Goal: Task Accomplishment & Management: Manage account settings

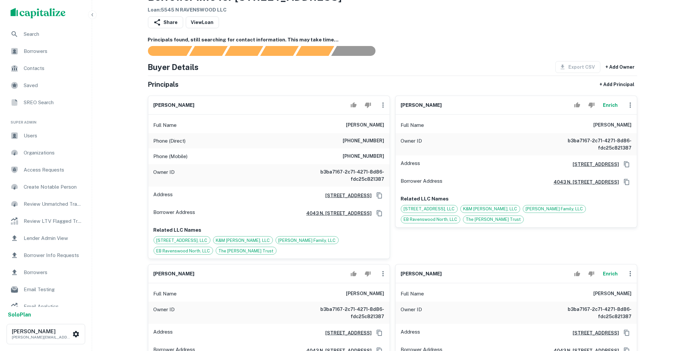
scroll to position [134, 0]
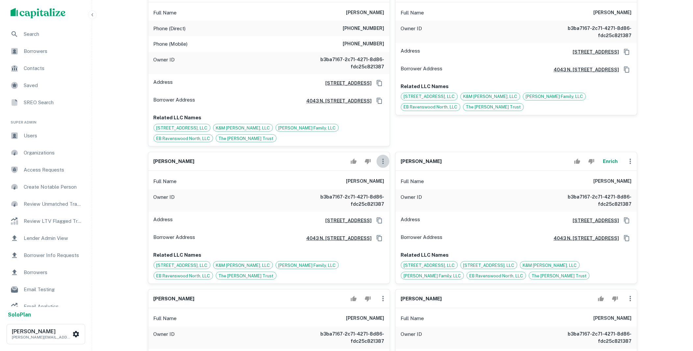
click at [382, 162] on icon "button" at bounding box center [383, 161] width 8 height 8
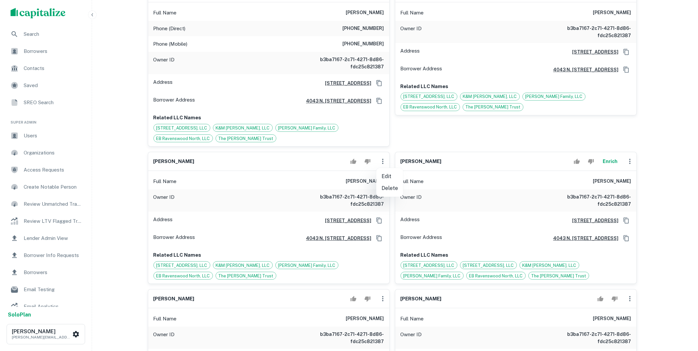
click at [389, 189] on li "Delete" at bounding box center [389, 188] width 27 height 12
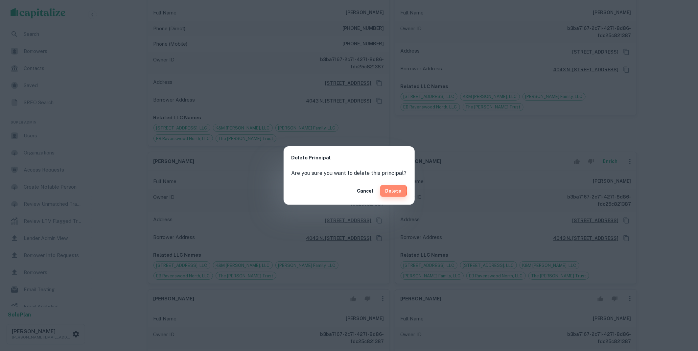
click at [387, 191] on button "Delete" at bounding box center [393, 191] width 27 height 12
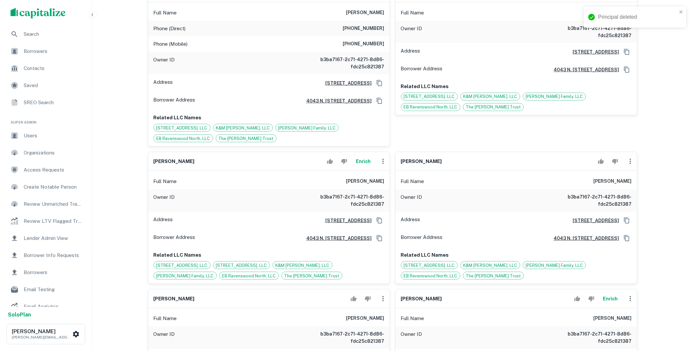
click at [384, 162] on icon "button" at bounding box center [383, 161] width 8 height 8
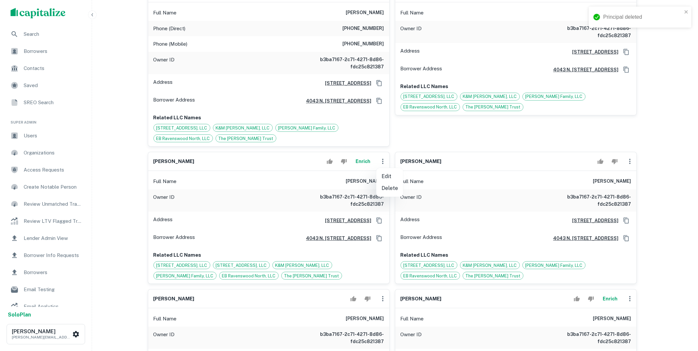
click at [391, 192] on li "Delete" at bounding box center [389, 188] width 27 height 12
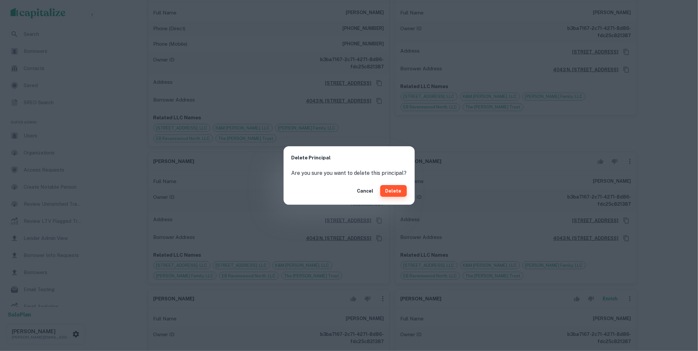
click at [392, 192] on button "Delete" at bounding box center [393, 191] width 27 height 12
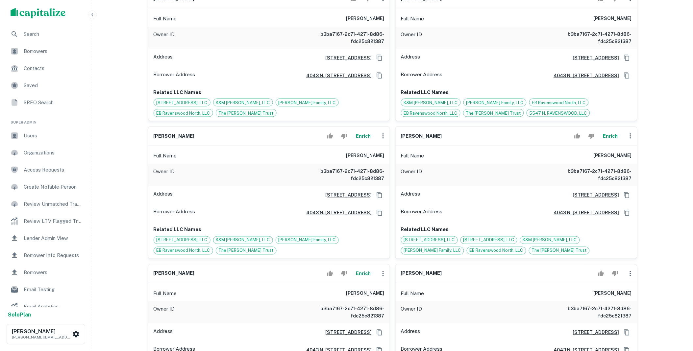
scroll to position [0, 0]
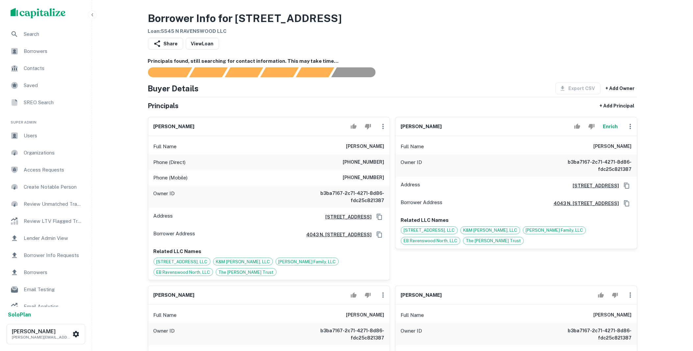
click at [630, 129] on icon "button" at bounding box center [629, 126] width 1 height 5
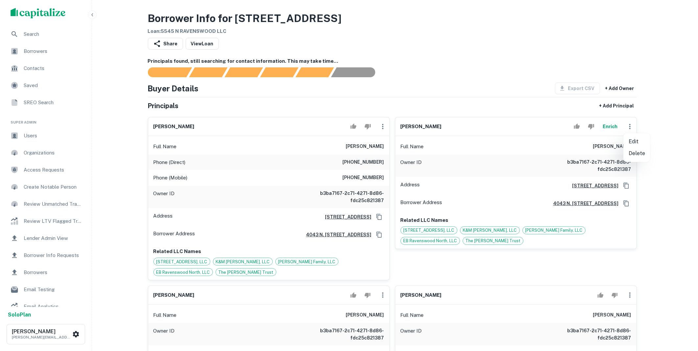
click at [634, 151] on li "Delete" at bounding box center [637, 154] width 27 height 12
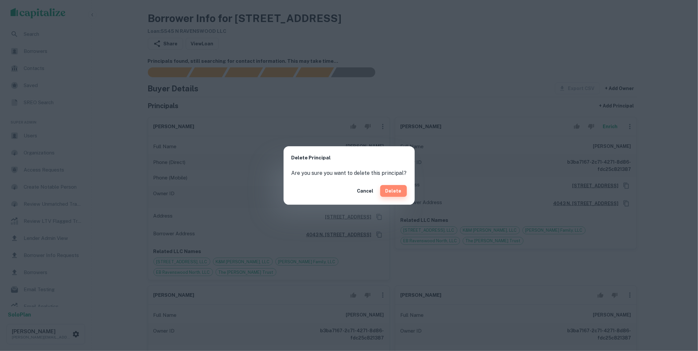
click at [397, 194] on button "Delete" at bounding box center [393, 191] width 27 height 12
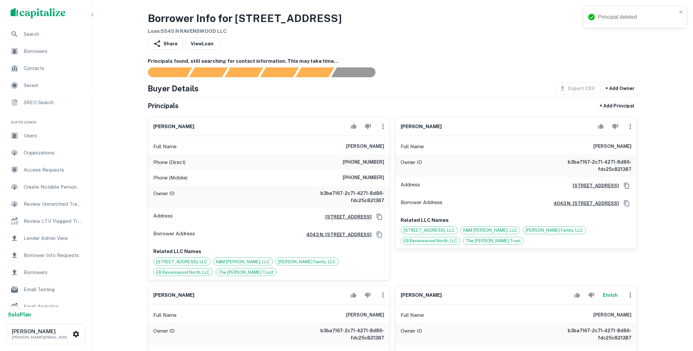
click at [629, 130] on icon "button" at bounding box center [630, 127] width 8 height 8
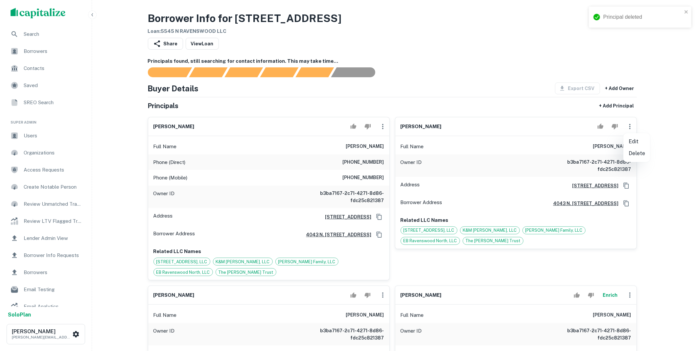
click at [631, 155] on li "Delete" at bounding box center [637, 154] width 27 height 12
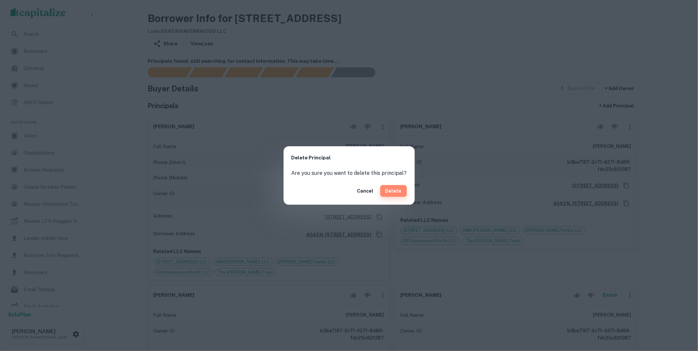
click at [396, 192] on button "Delete" at bounding box center [393, 191] width 27 height 12
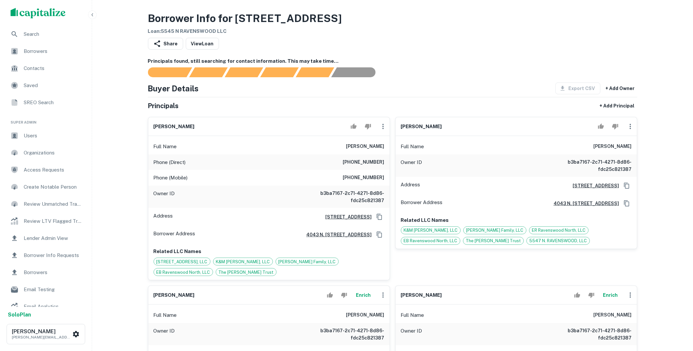
click at [630, 130] on icon "button" at bounding box center [630, 127] width 8 height 8
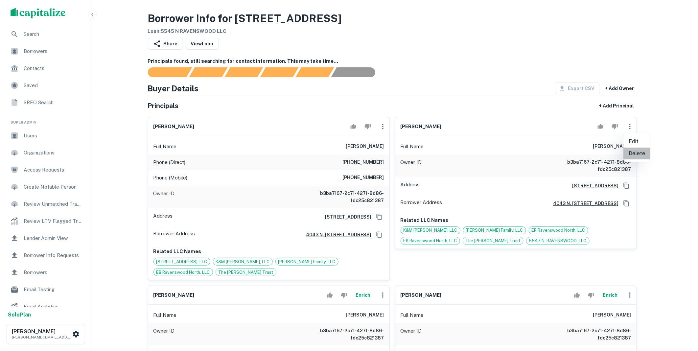
click at [634, 152] on li "Delete" at bounding box center [637, 154] width 27 height 12
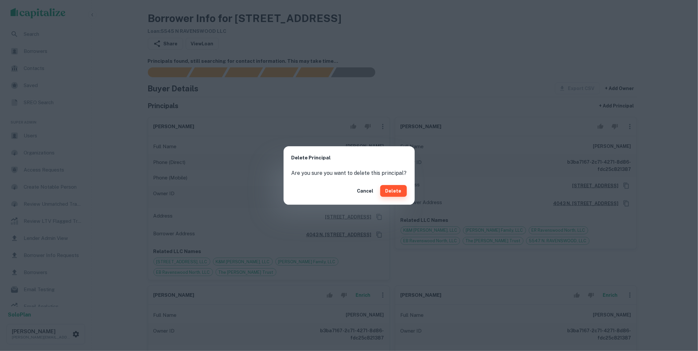
click at [396, 192] on button "Delete" at bounding box center [393, 191] width 27 height 12
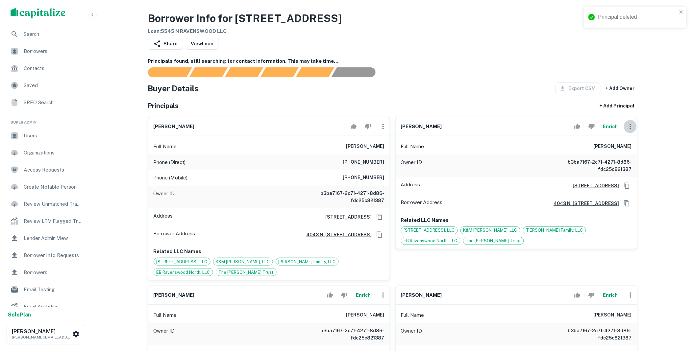
click at [629, 128] on icon "button" at bounding box center [630, 127] width 8 height 8
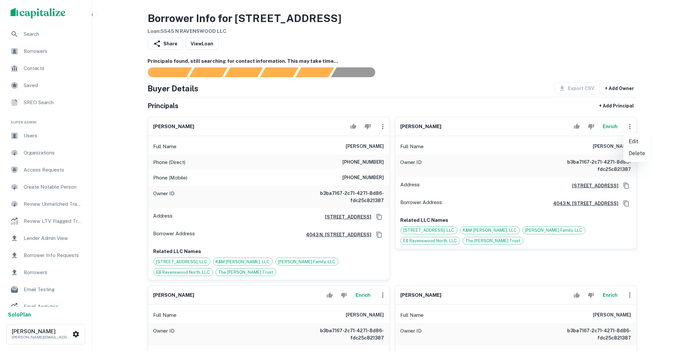
click at [637, 154] on li "Delete" at bounding box center [637, 154] width 27 height 12
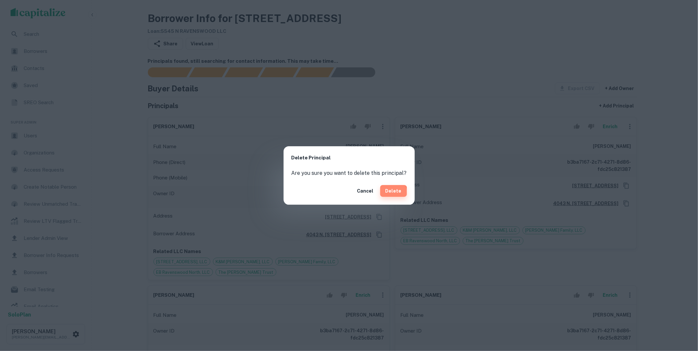
click at [392, 193] on button "Delete" at bounding box center [393, 191] width 27 height 12
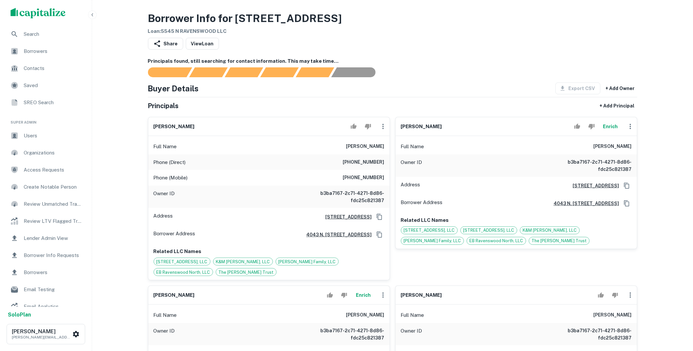
click at [632, 129] on icon "button" at bounding box center [630, 127] width 8 height 8
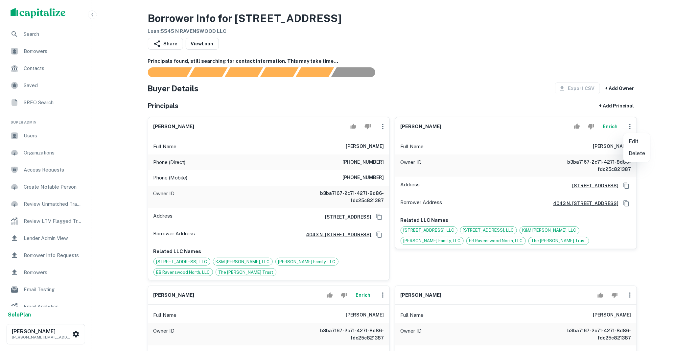
click at [634, 153] on li "Delete" at bounding box center [637, 154] width 27 height 12
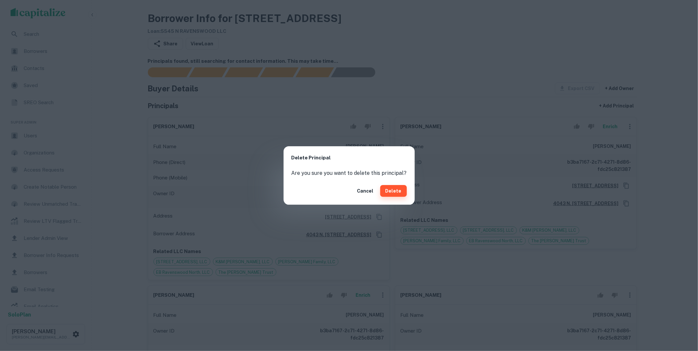
click at [400, 195] on button "Delete" at bounding box center [393, 191] width 27 height 12
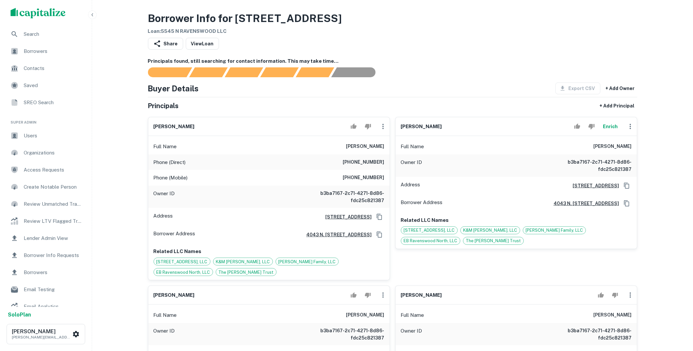
click at [632, 127] on icon "button" at bounding box center [630, 127] width 8 height 8
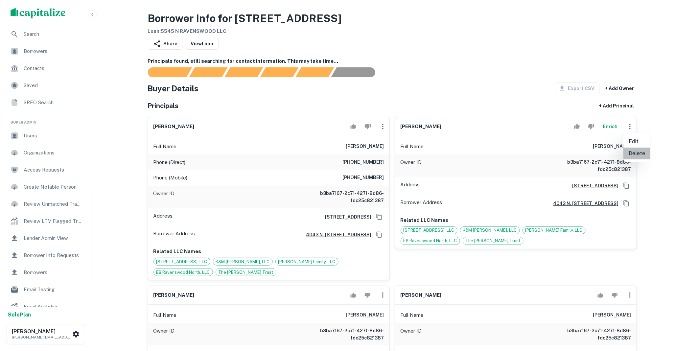
click at [640, 156] on li "Delete" at bounding box center [637, 154] width 27 height 12
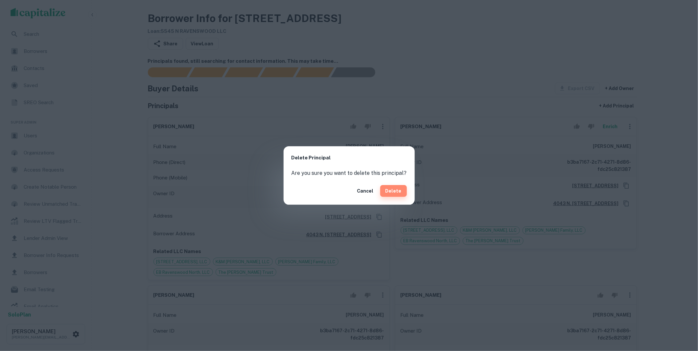
click at [399, 193] on button "Delete" at bounding box center [393, 191] width 27 height 12
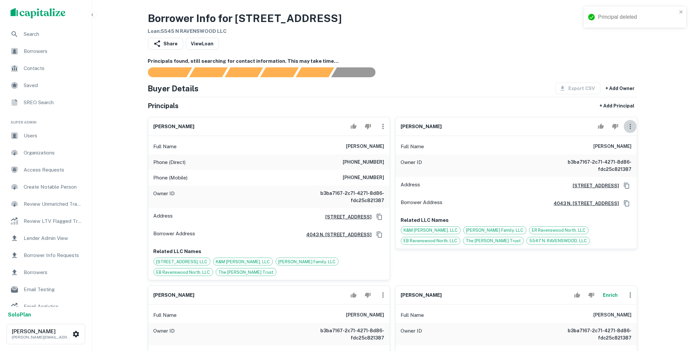
click at [629, 128] on icon "button" at bounding box center [629, 126] width 1 height 5
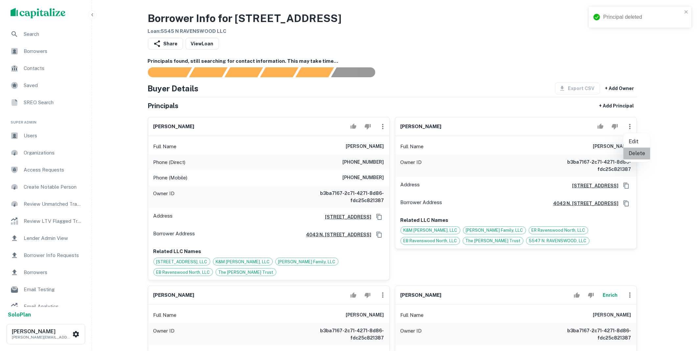
click at [630, 153] on li "Delete" at bounding box center [637, 154] width 27 height 12
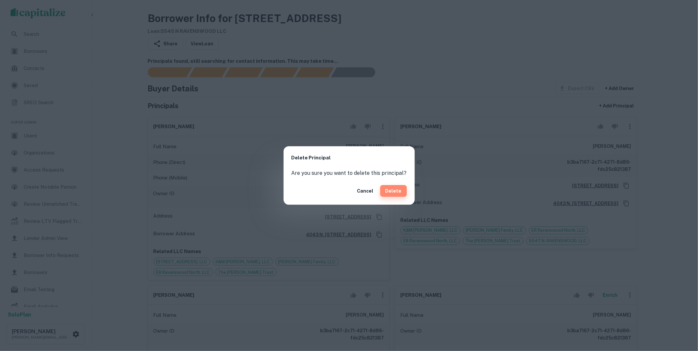
click at [395, 191] on button "Delete" at bounding box center [393, 191] width 27 height 12
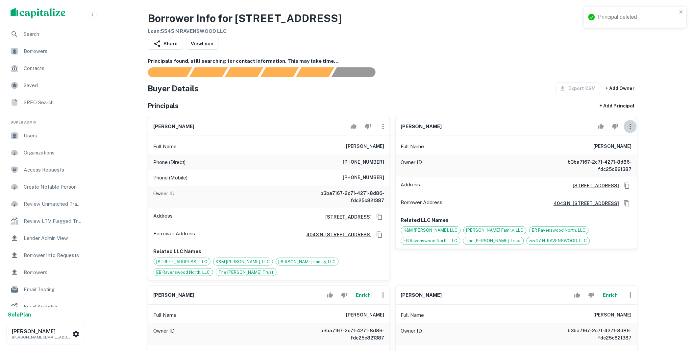
click at [629, 130] on icon "button" at bounding box center [630, 127] width 8 height 8
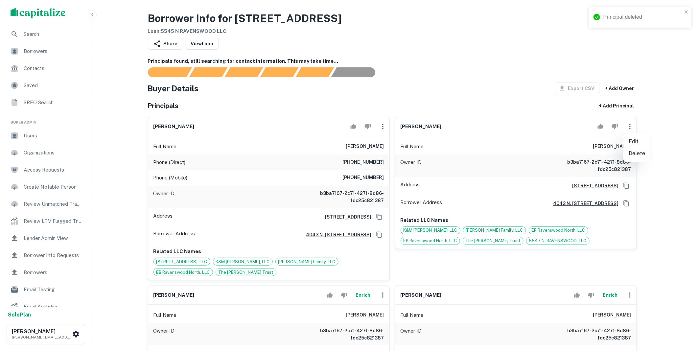
click at [635, 150] on li "Delete" at bounding box center [637, 154] width 27 height 12
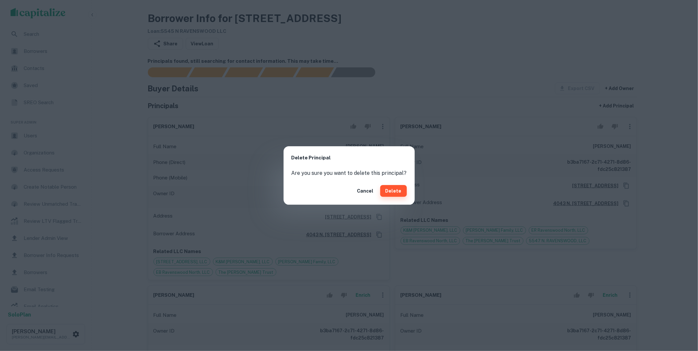
click at [386, 195] on button "Delete" at bounding box center [393, 191] width 27 height 12
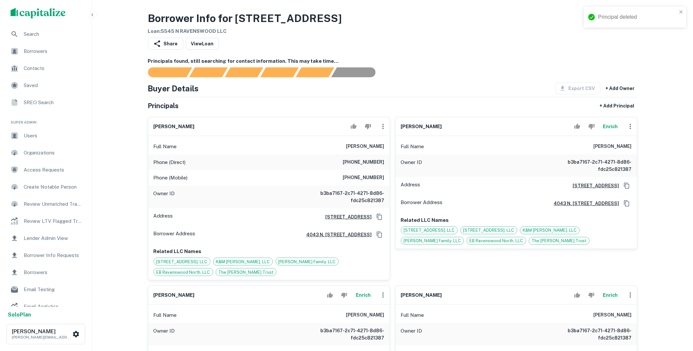
click at [629, 129] on icon "button" at bounding box center [630, 127] width 8 height 8
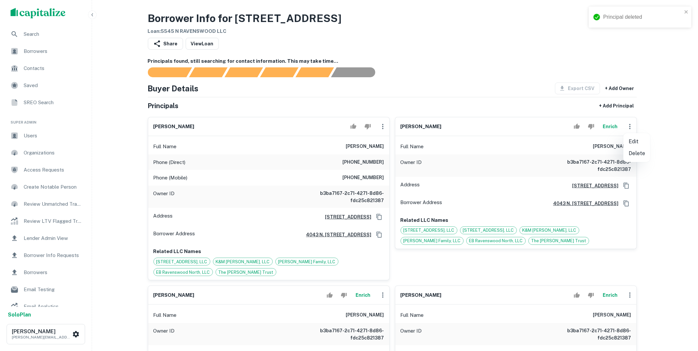
click at [636, 154] on li "Delete" at bounding box center [637, 154] width 27 height 12
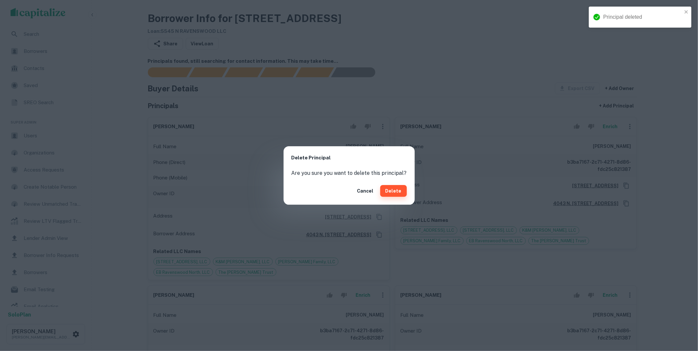
click at [389, 195] on button "Delete" at bounding box center [393, 191] width 27 height 12
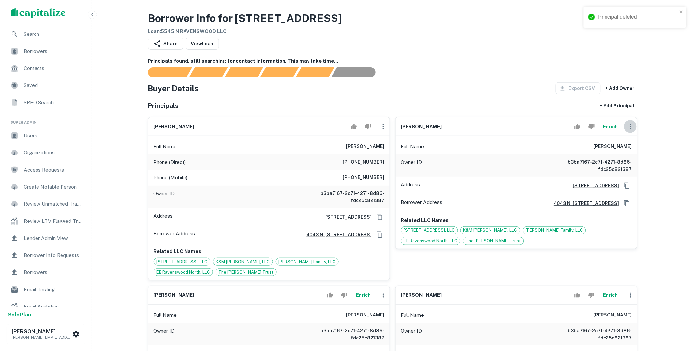
click at [630, 130] on icon "button" at bounding box center [630, 127] width 8 height 8
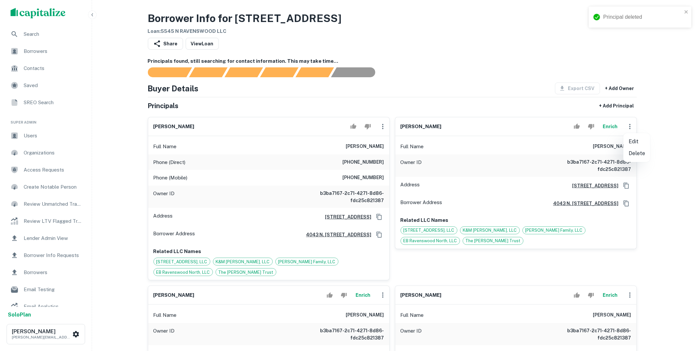
click at [638, 159] on ul "Edit Delete" at bounding box center [637, 147] width 27 height 29
click at [638, 158] on li "Delete" at bounding box center [637, 154] width 27 height 12
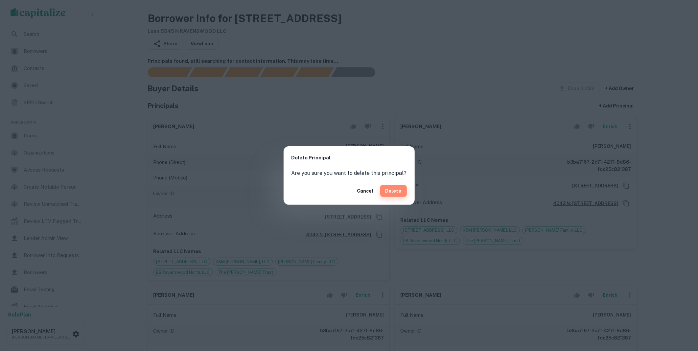
click at [401, 193] on button "Delete" at bounding box center [393, 191] width 27 height 12
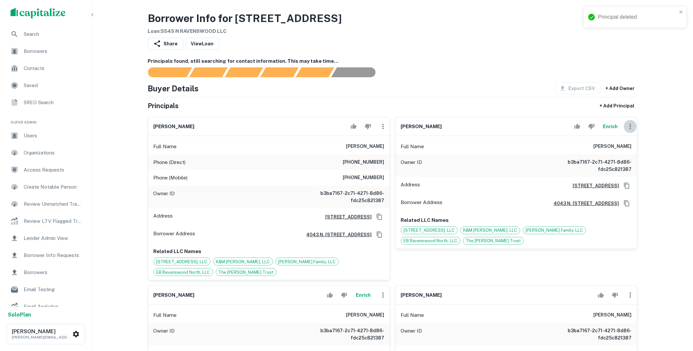
click at [629, 130] on button "button" at bounding box center [630, 126] width 13 height 13
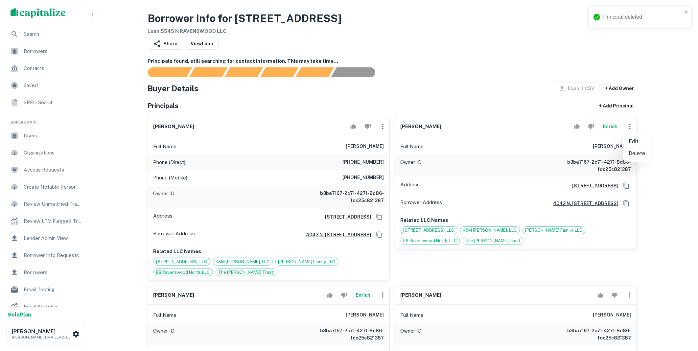
click at [637, 153] on li "Delete" at bounding box center [637, 154] width 27 height 12
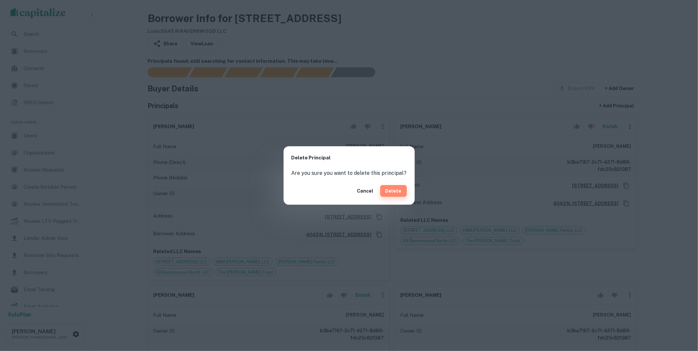
click at [396, 191] on button "Delete" at bounding box center [393, 191] width 27 height 12
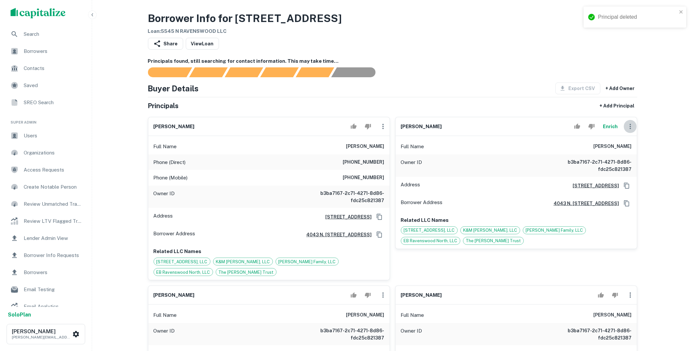
click at [631, 132] on button "button" at bounding box center [630, 126] width 13 height 13
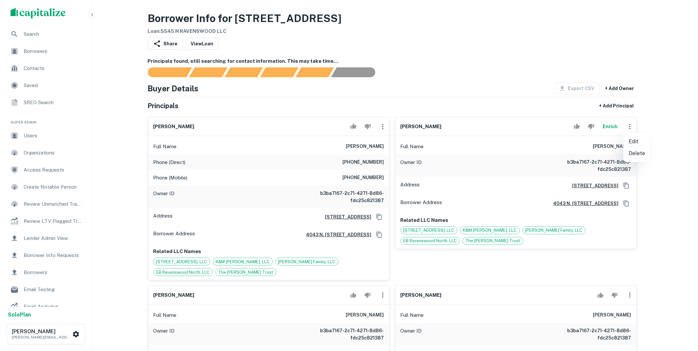
click at [639, 153] on li "Delete" at bounding box center [637, 154] width 27 height 12
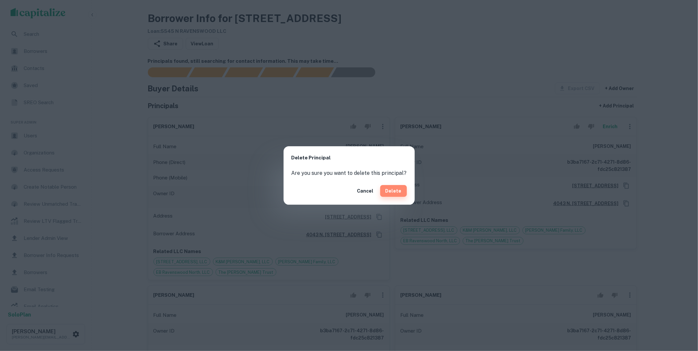
click at [401, 188] on button "Delete" at bounding box center [393, 191] width 27 height 12
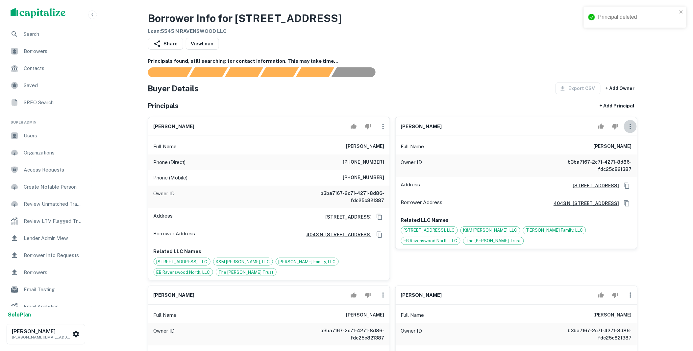
click at [629, 130] on icon "button" at bounding box center [630, 127] width 8 height 8
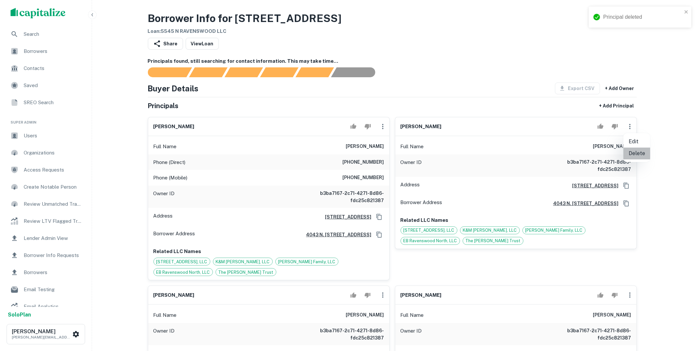
click at [631, 150] on li "Delete" at bounding box center [637, 154] width 27 height 12
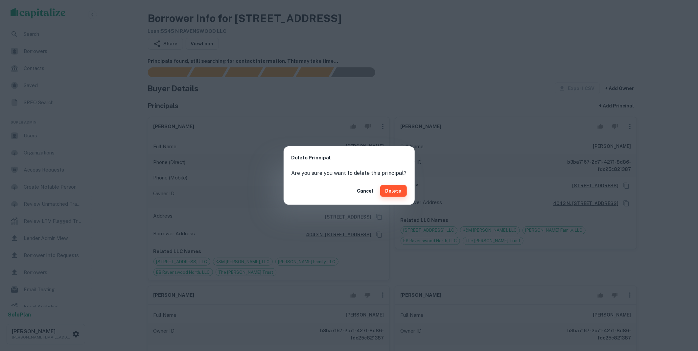
click at [400, 193] on button "Delete" at bounding box center [393, 191] width 27 height 12
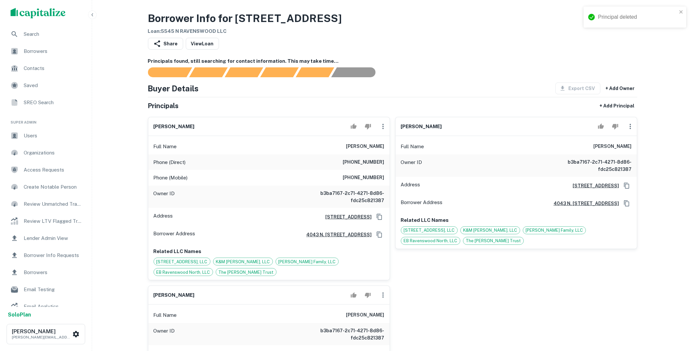
click at [632, 124] on icon "button" at bounding box center [630, 127] width 8 height 8
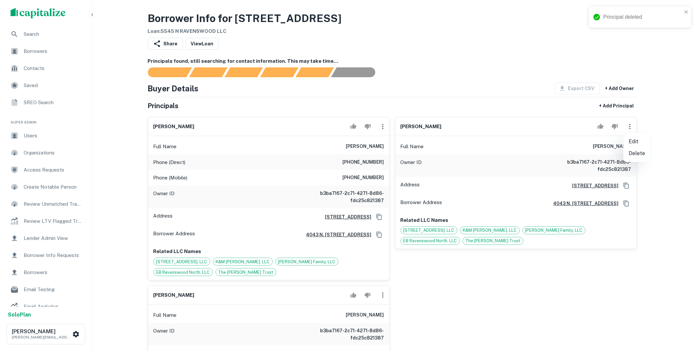
click at [634, 152] on li "Delete" at bounding box center [637, 154] width 27 height 12
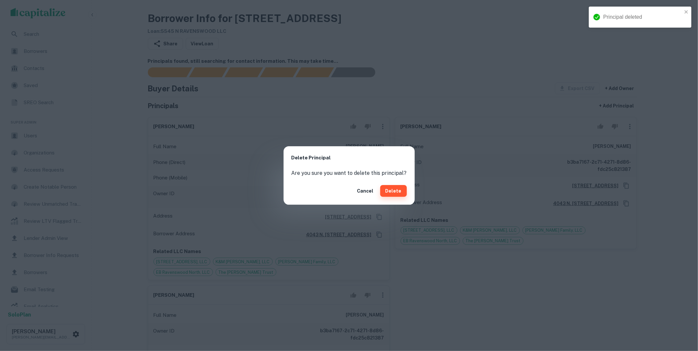
click at [386, 189] on button "Delete" at bounding box center [393, 191] width 27 height 12
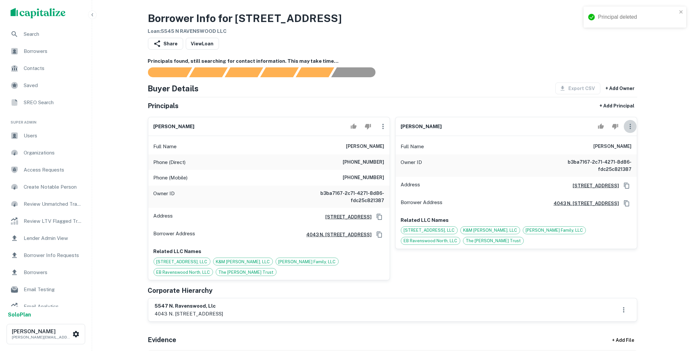
click at [629, 127] on icon "button" at bounding box center [630, 127] width 8 height 8
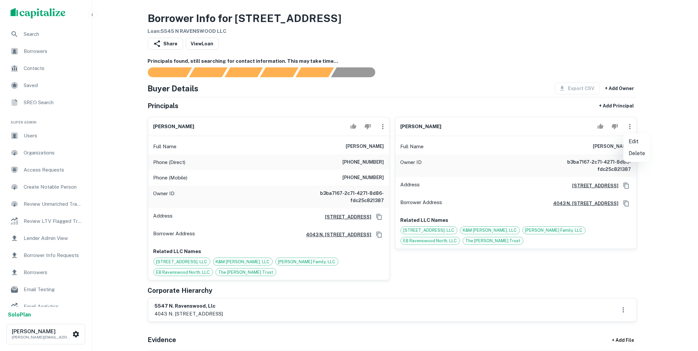
click at [629, 154] on li "Delete" at bounding box center [637, 154] width 27 height 12
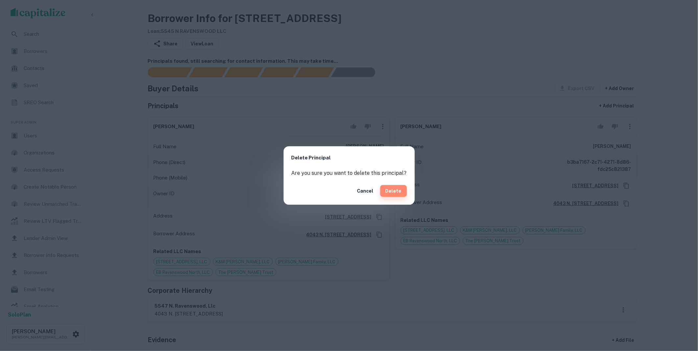
click at [399, 189] on button "Delete" at bounding box center [393, 191] width 27 height 12
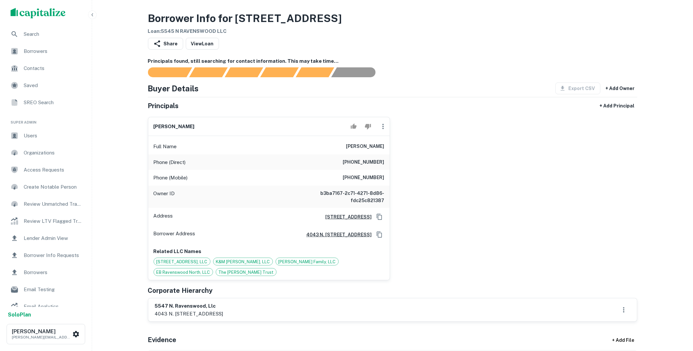
scroll to position [134, 0]
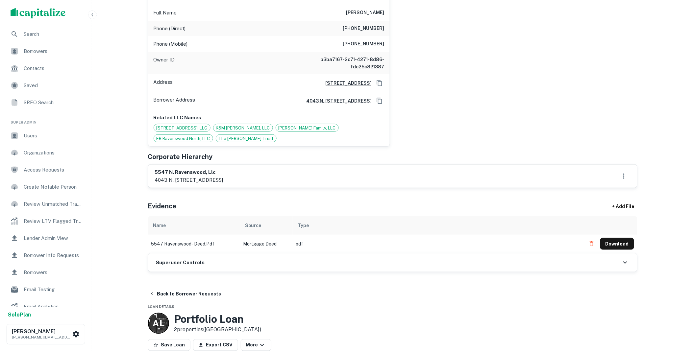
click at [197, 256] on div "Superuser Controls" at bounding box center [392, 262] width 488 height 18
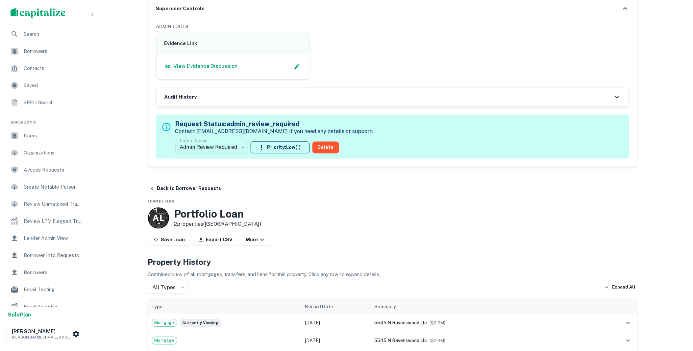
scroll to position [402, 0]
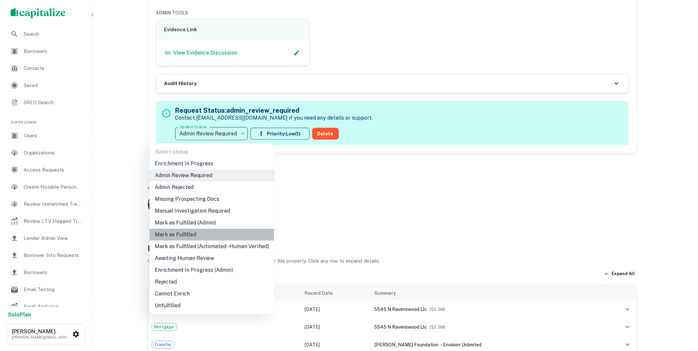
click at [186, 234] on li "Mark as Fulfilled" at bounding box center [212, 235] width 125 height 12
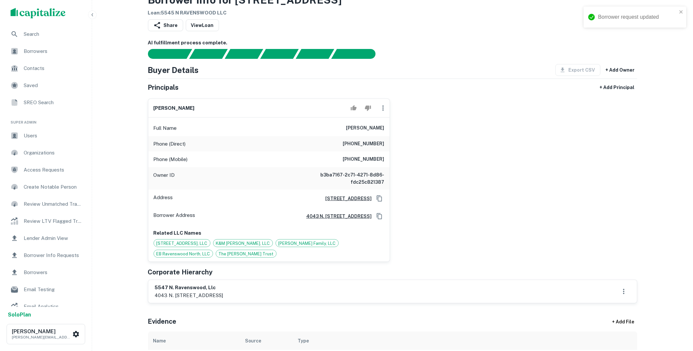
scroll to position [0, 0]
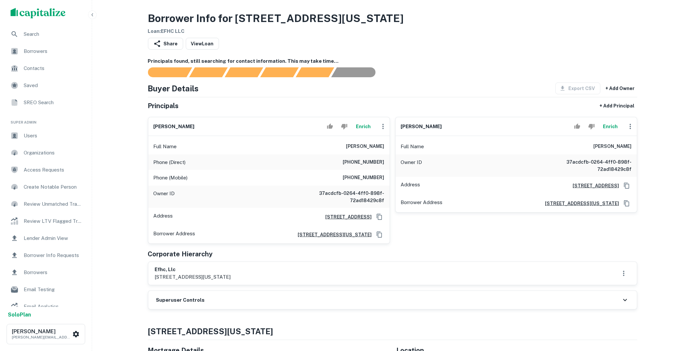
click at [629, 126] on icon "button" at bounding box center [630, 127] width 8 height 8
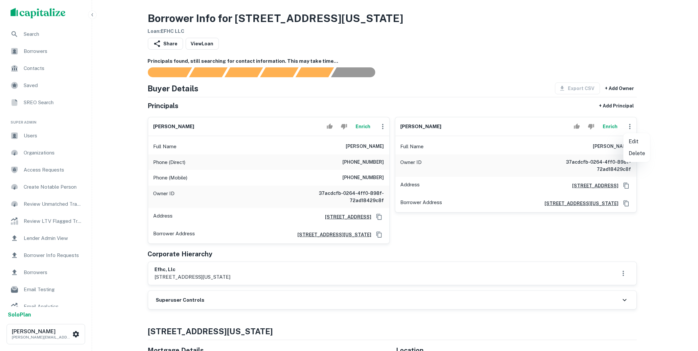
click at [632, 154] on li "Delete" at bounding box center [637, 154] width 27 height 12
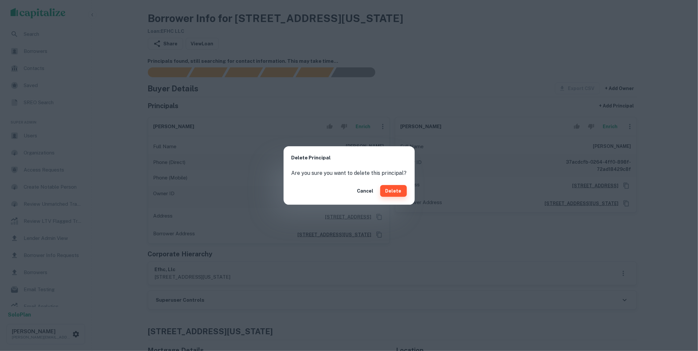
click at [390, 194] on button "Delete" at bounding box center [393, 191] width 27 height 12
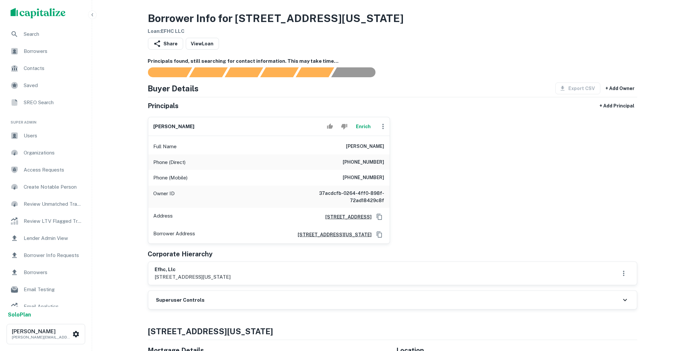
click at [241, 300] on div "Superuser Controls" at bounding box center [392, 300] width 488 height 18
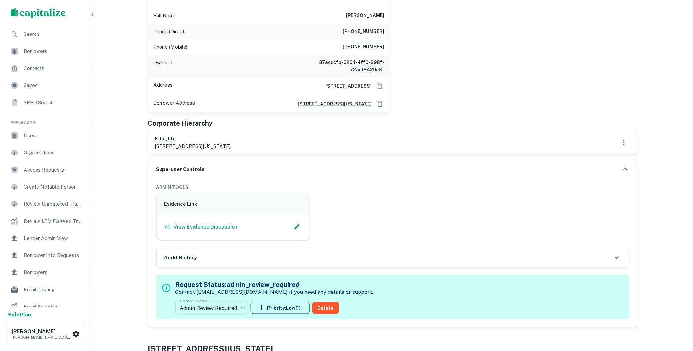
scroll to position [134, 0]
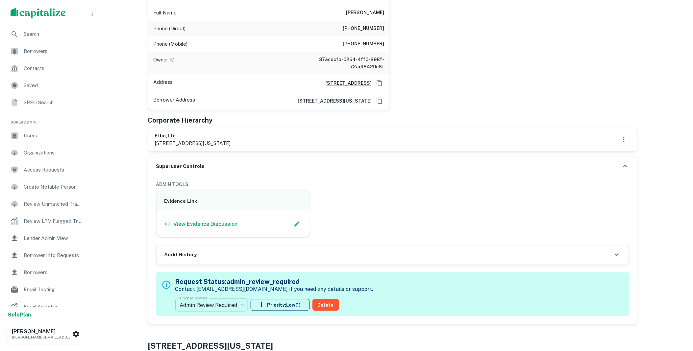
click at [236, 217] on body "Search Borrowers Contacts Saved SREO Search Super Admin Users Organizations Acc…" at bounding box center [346, 41] width 693 height 351
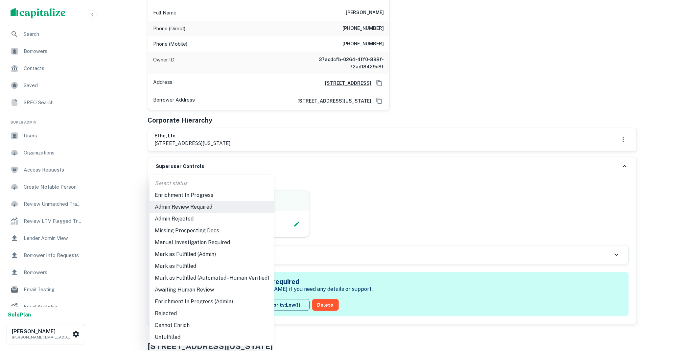
click at [189, 267] on li "Mark as Fulfilled" at bounding box center [212, 266] width 125 height 12
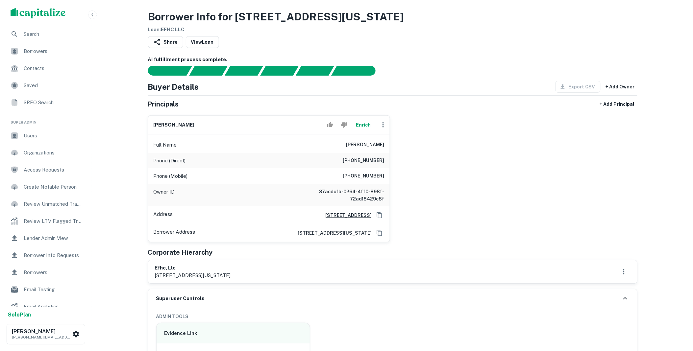
scroll to position [0, 0]
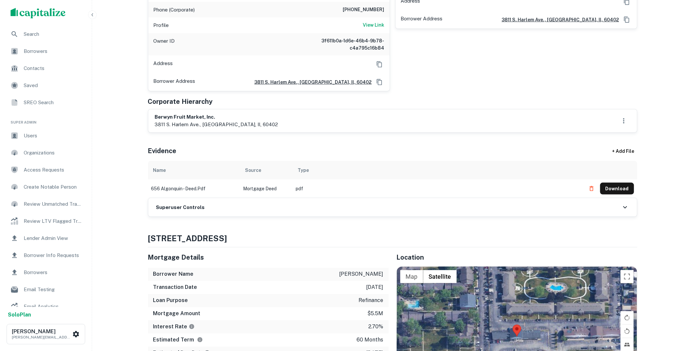
scroll to position [268, 0]
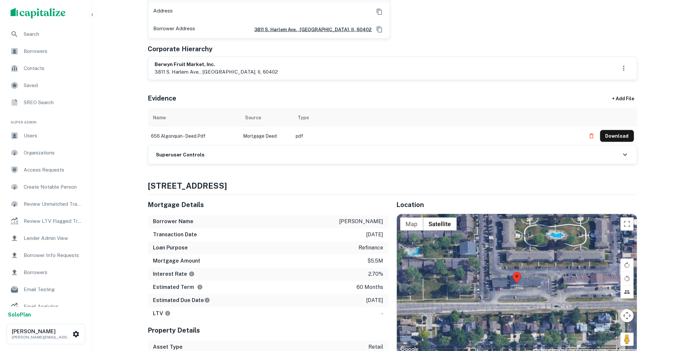
click at [249, 153] on div "Superuser Controls" at bounding box center [392, 155] width 488 height 18
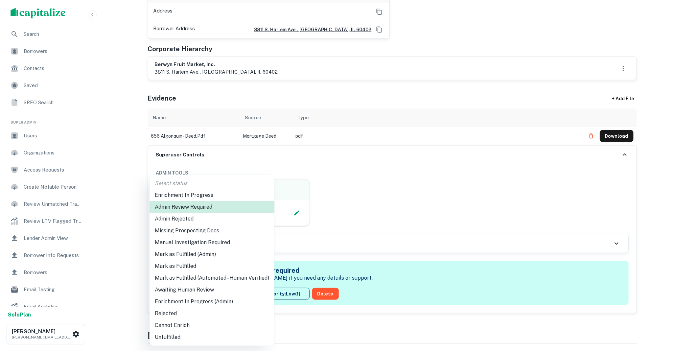
click at [187, 267] on li "Mark as Fulfilled" at bounding box center [212, 266] width 125 height 12
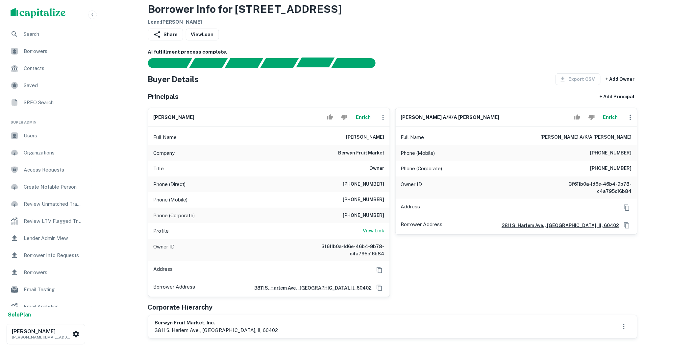
scroll to position [0, 0]
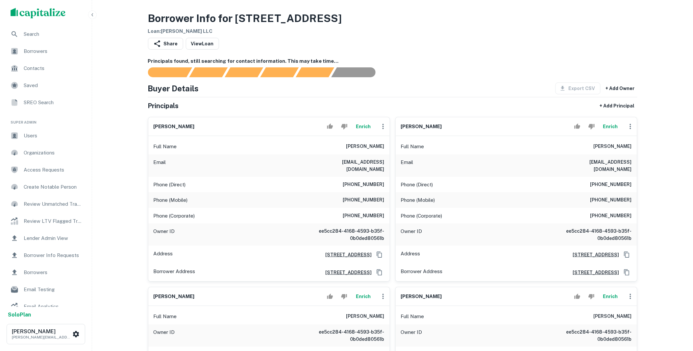
scroll to position [134, 0]
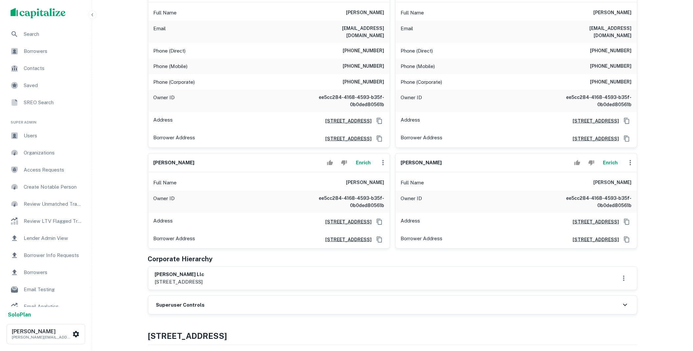
click at [382, 159] on icon "button" at bounding box center [383, 163] width 8 height 8
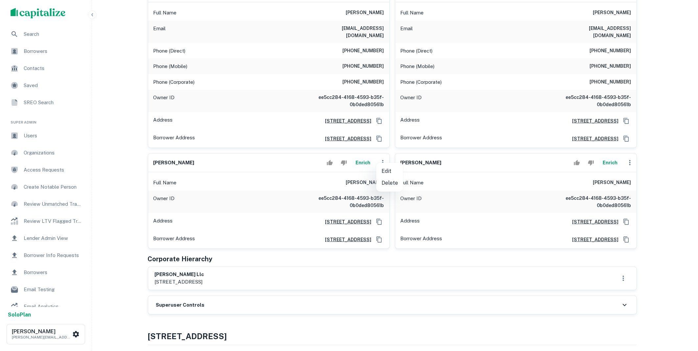
click at [392, 183] on li "Delete" at bounding box center [389, 183] width 27 height 12
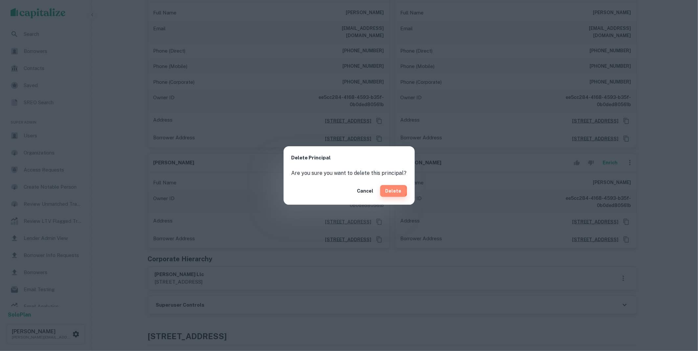
click at [386, 191] on button "Delete" at bounding box center [393, 191] width 27 height 12
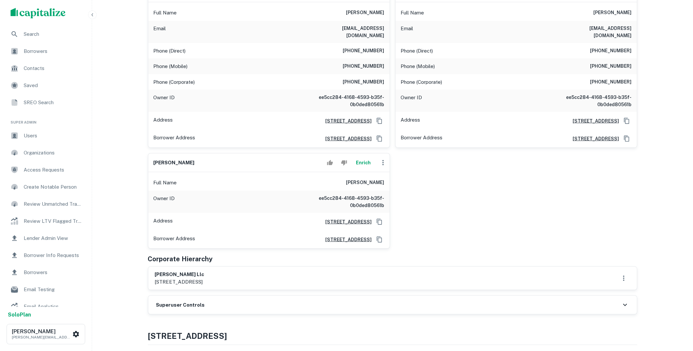
click at [383, 160] on icon "button" at bounding box center [382, 162] width 1 height 5
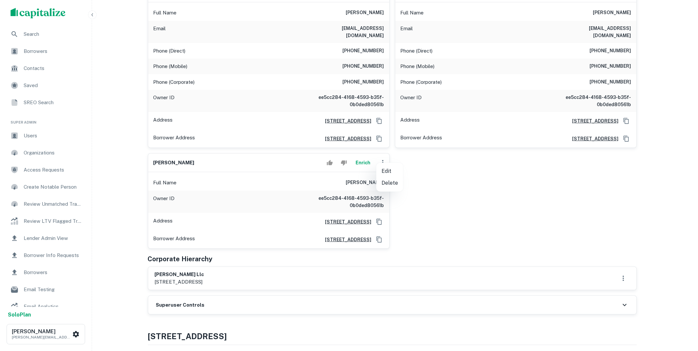
click at [390, 182] on li "Delete" at bounding box center [389, 183] width 27 height 12
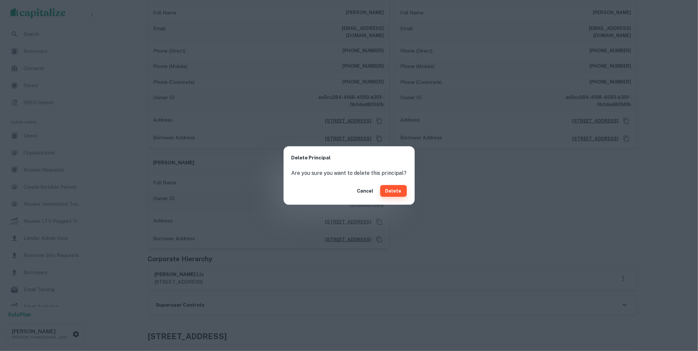
click at [397, 191] on button "Delete" at bounding box center [393, 191] width 27 height 12
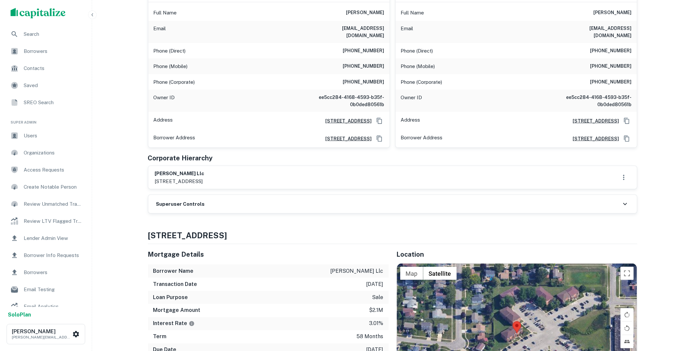
click at [239, 195] on div "Superuser Controls" at bounding box center [392, 204] width 488 height 18
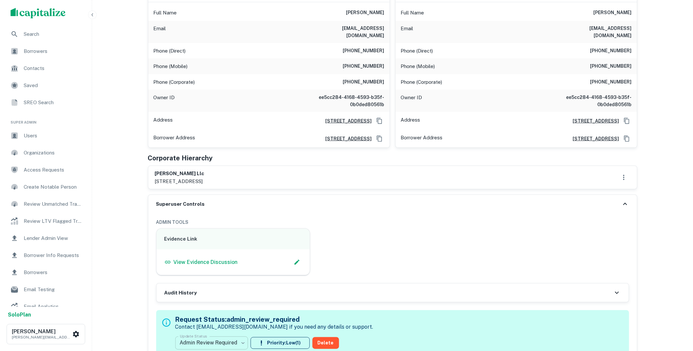
click at [241, 217] on body "Search Borrowers Contacts Saved SREO Search Super Admin Users Organizations Acc…" at bounding box center [346, 41] width 693 height 351
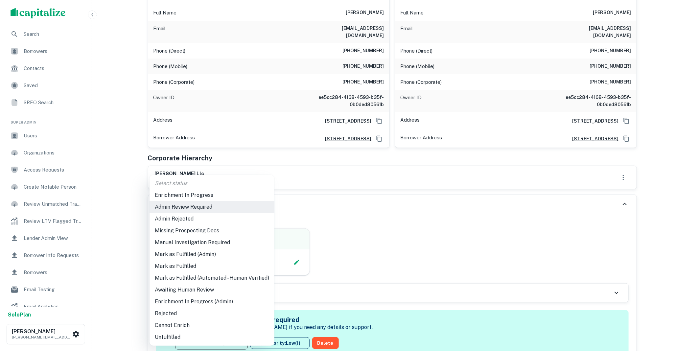
click at [181, 263] on li "Mark as Fulfilled" at bounding box center [212, 266] width 125 height 12
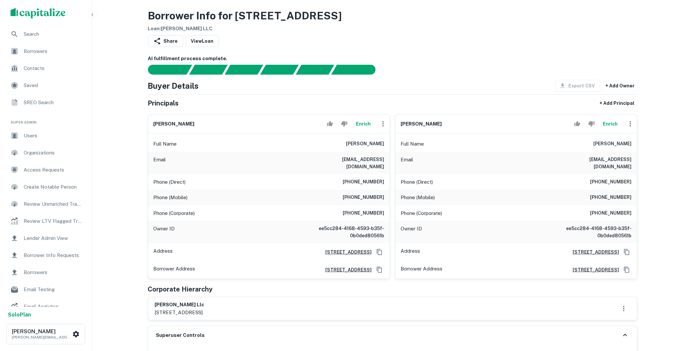
scroll to position [0, 0]
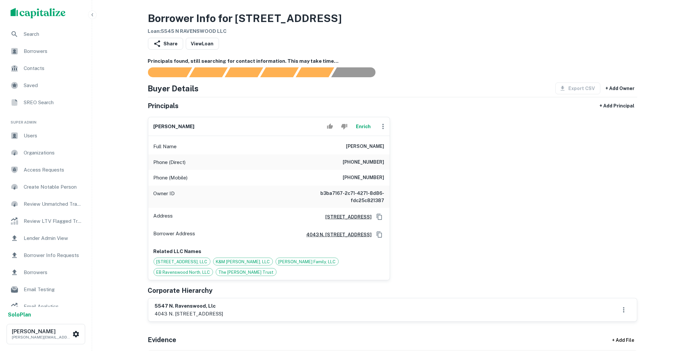
scroll to position [134, 0]
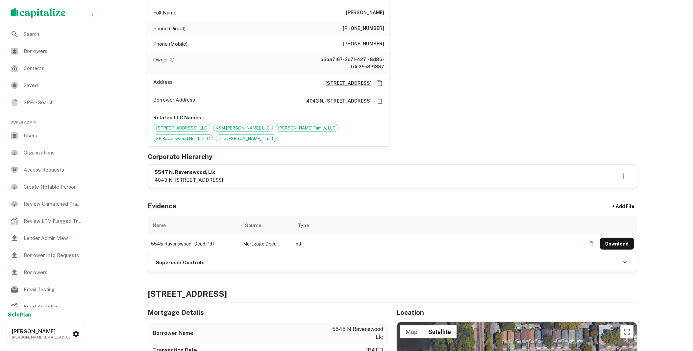
drag, startPoint x: 218, startPoint y: 268, endPoint x: 221, endPoint y: 268, distance: 3.6
click at [218, 268] on div "Superuser Controls" at bounding box center [392, 262] width 488 height 18
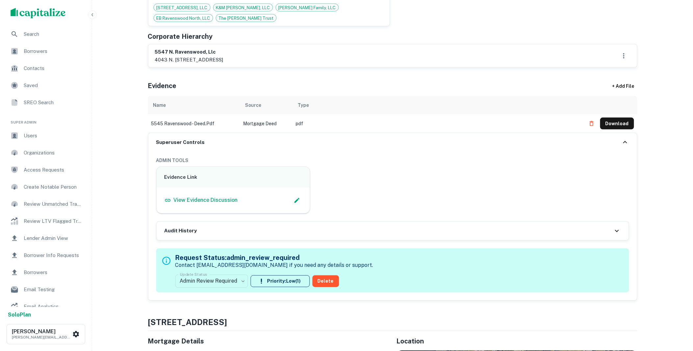
scroll to position [268, 0]
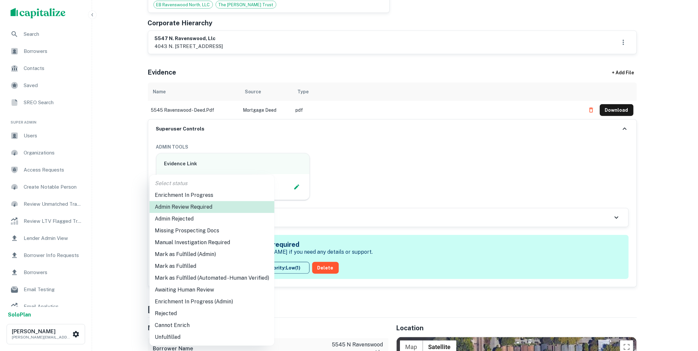
click at [190, 267] on li "Mark as Fulfilled" at bounding box center [212, 266] width 125 height 12
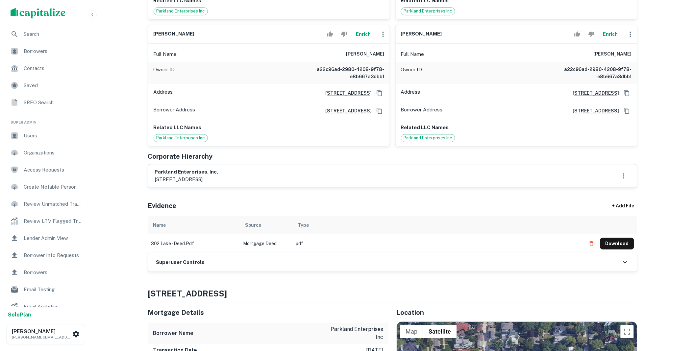
scroll to position [402, 0]
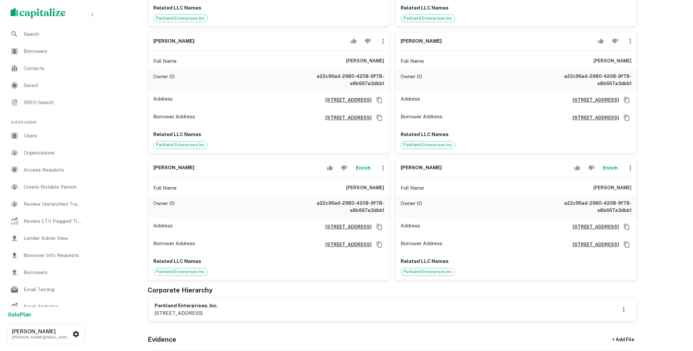
click at [384, 167] on icon "button" at bounding box center [383, 168] width 8 height 8
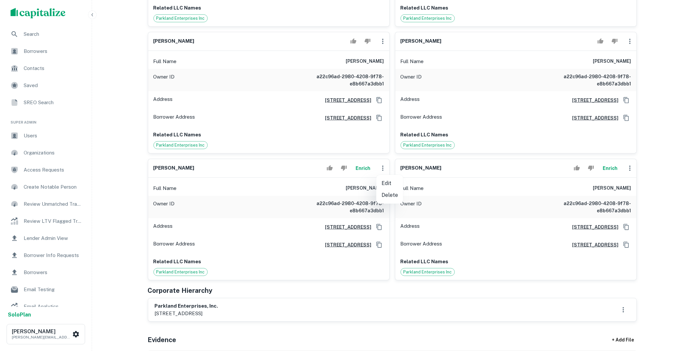
click at [389, 196] on li "Delete" at bounding box center [389, 195] width 27 height 12
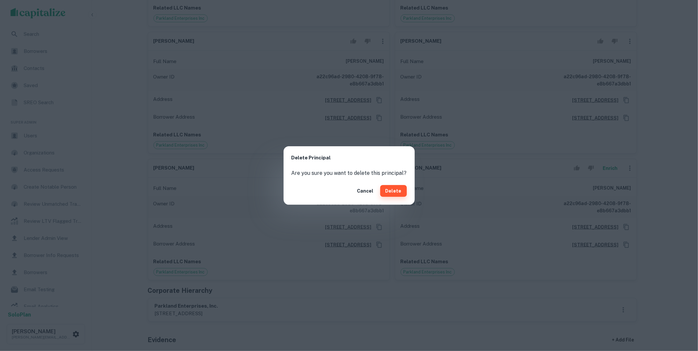
click at [393, 192] on button "Delete" at bounding box center [393, 191] width 27 height 12
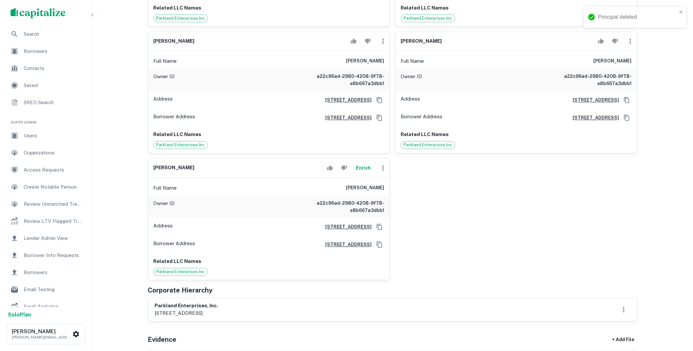
click at [383, 170] on icon "button" at bounding box center [383, 168] width 8 height 8
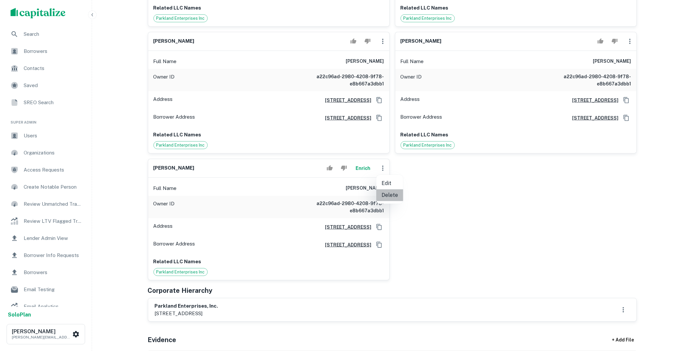
click at [390, 198] on li "Delete" at bounding box center [389, 195] width 27 height 12
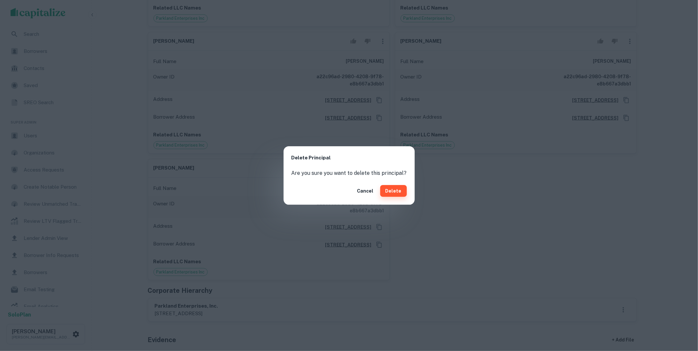
click at [392, 192] on button "Delete" at bounding box center [393, 191] width 27 height 12
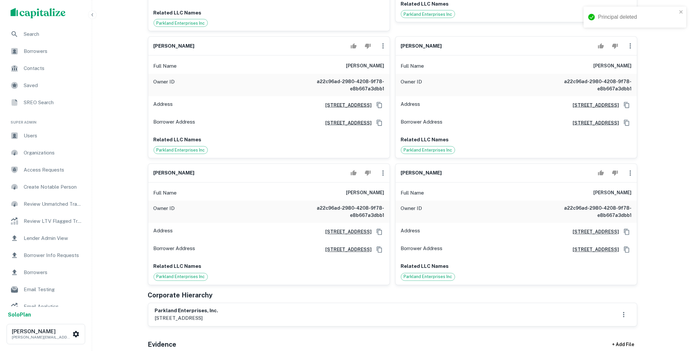
scroll to position [268, 0]
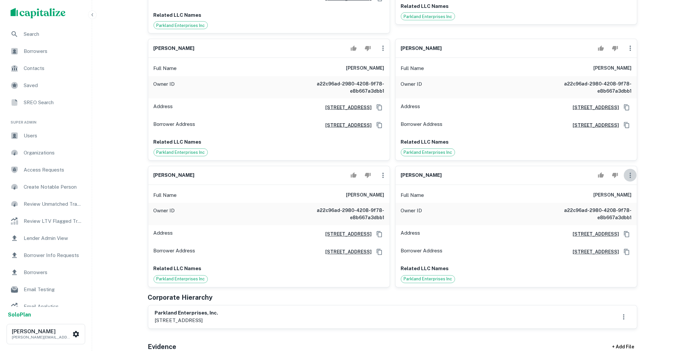
click at [631, 177] on icon "button" at bounding box center [630, 176] width 8 height 8
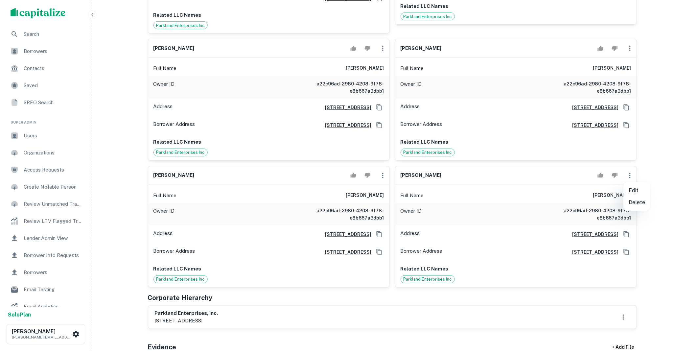
click at [633, 204] on li "Delete" at bounding box center [637, 203] width 27 height 12
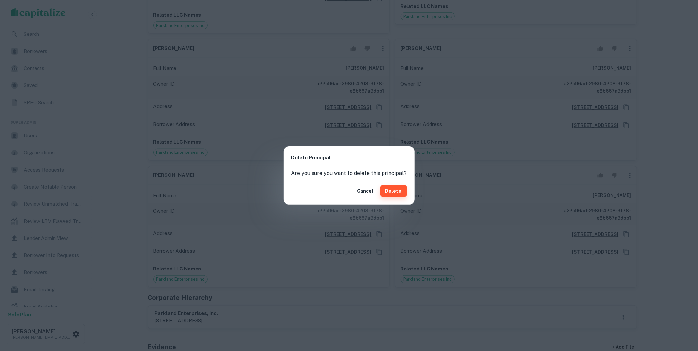
click at [387, 190] on button "Delete" at bounding box center [393, 191] width 27 height 12
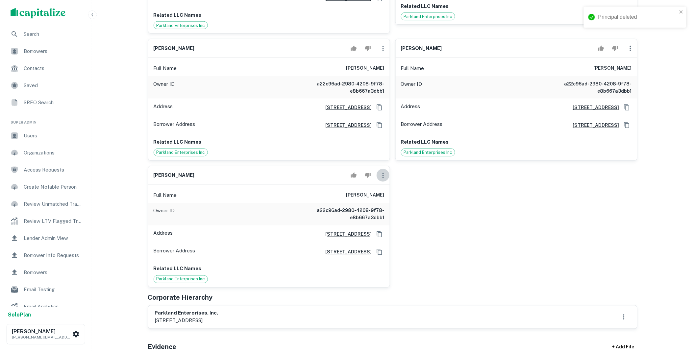
click at [384, 178] on icon "button" at bounding box center [383, 176] width 8 height 8
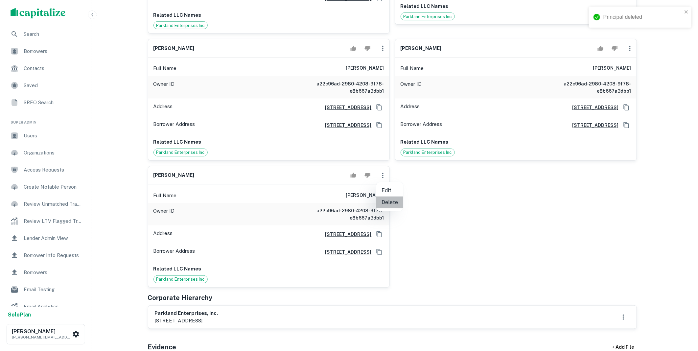
click at [391, 202] on li "Delete" at bounding box center [389, 203] width 27 height 12
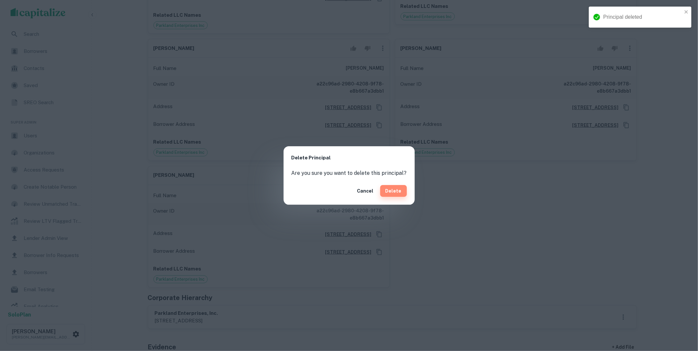
click at [398, 190] on button "Delete" at bounding box center [393, 191] width 27 height 12
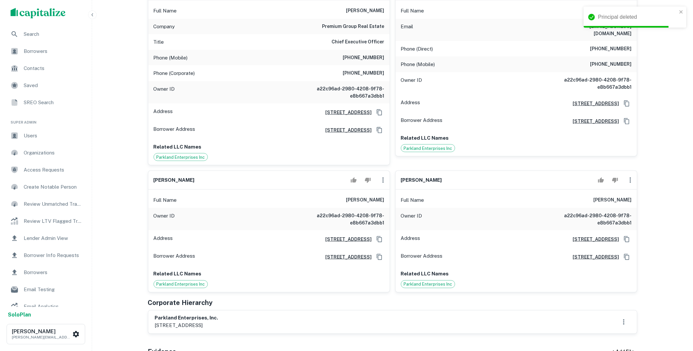
scroll to position [134, 0]
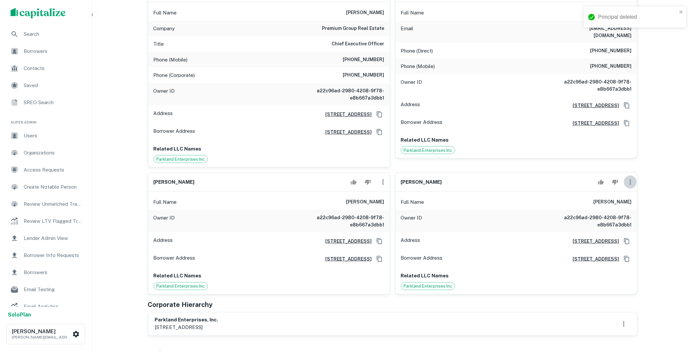
click at [630, 183] on icon "button" at bounding box center [630, 182] width 8 height 8
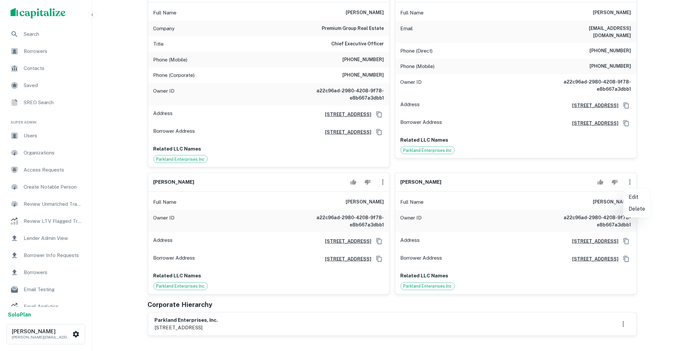
click at [631, 208] on li "Delete" at bounding box center [637, 209] width 27 height 12
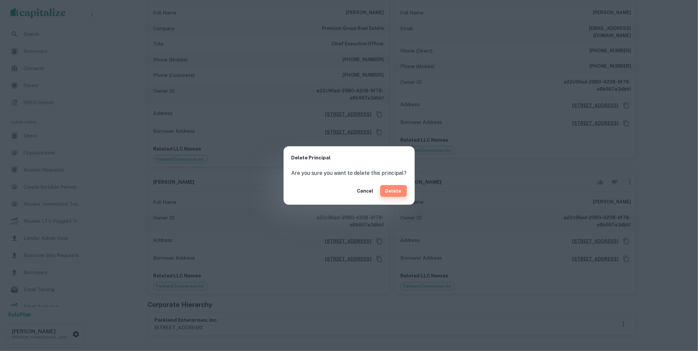
click at [391, 192] on button "Delete" at bounding box center [393, 191] width 27 height 12
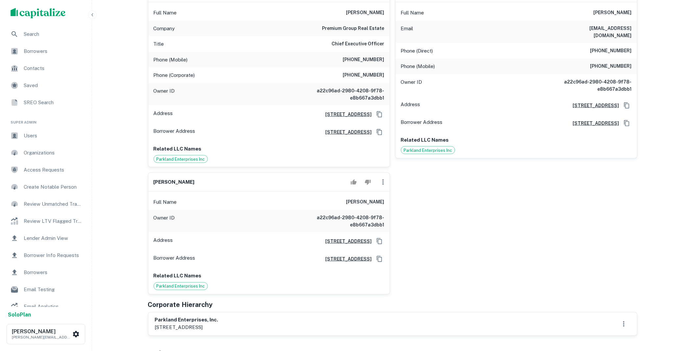
click at [383, 186] on icon "button" at bounding box center [383, 182] width 8 height 8
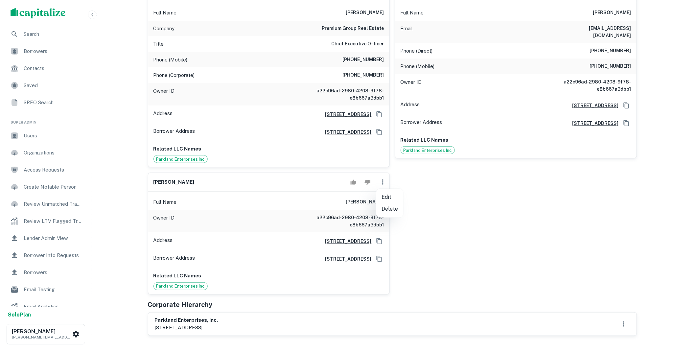
click at [391, 211] on li "Delete" at bounding box center [389, 209] width 27 height 12
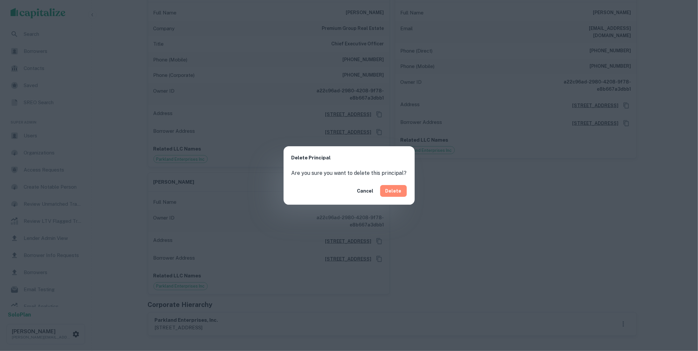
click at [393, 193] on button "Delete" at bounding box center [393, 191] width 27 height 12
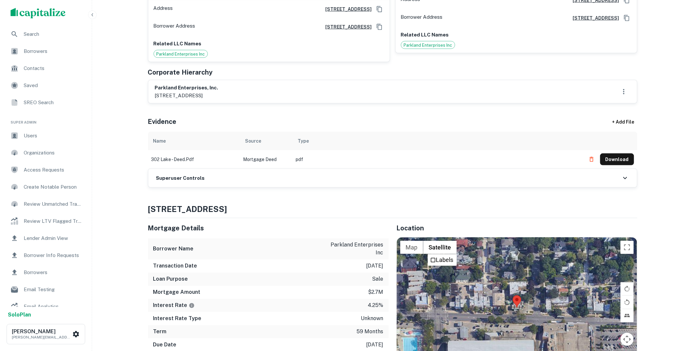
scroll to position [268, 0]
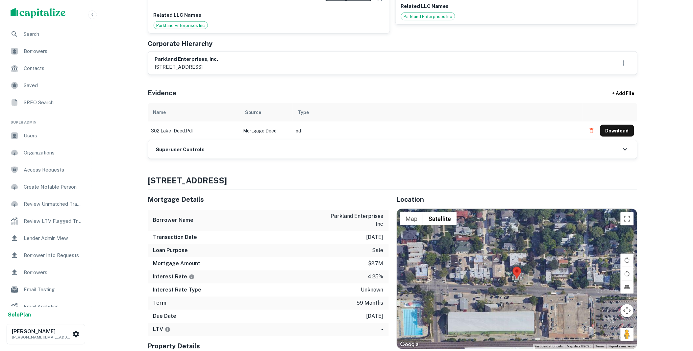
click at [208, 150] on div "Superuser Controls" at bounding box center [392, 149] width 488 height 18
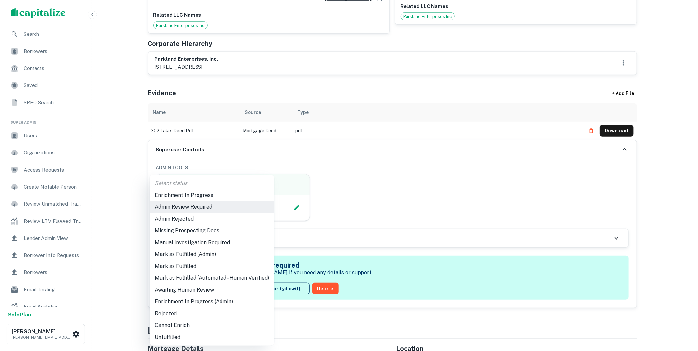
click at [176, 269] on li "Mark as Fulfilled" at bounding box center [212, 266] width 125 height 12
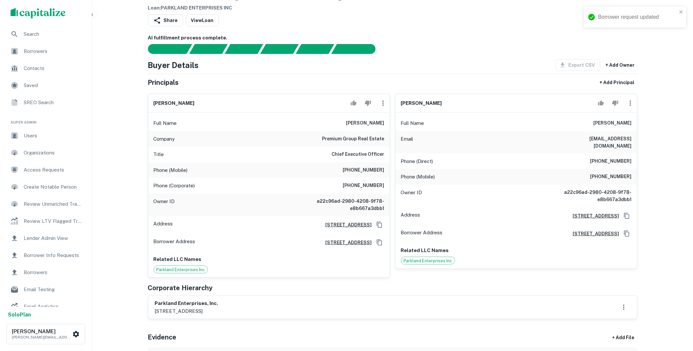
scroll to position [0, 0]
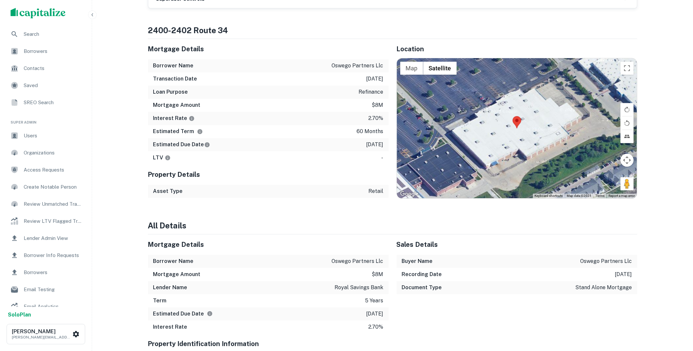
scroll to position [268, 0]
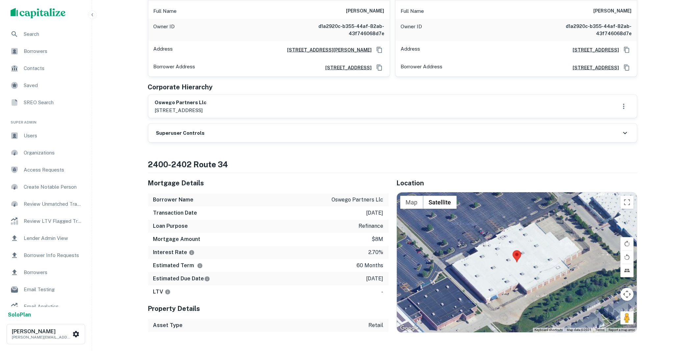
click at [234, 135] on div "Superuser Controls" at bounding box center [392, 133] width 488 height 18
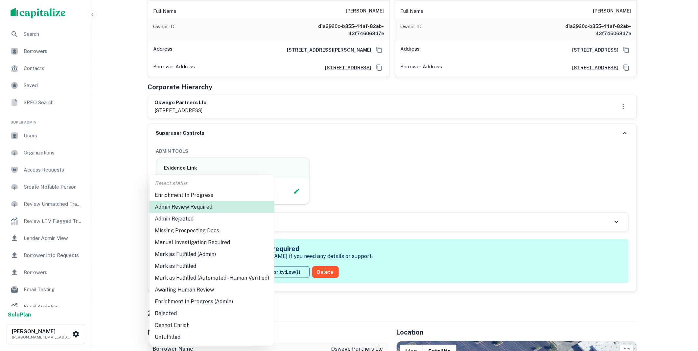
click at [179, 264] on li "Mark as Fulfilled" at bounding box center [212, 266] width 125 height 12
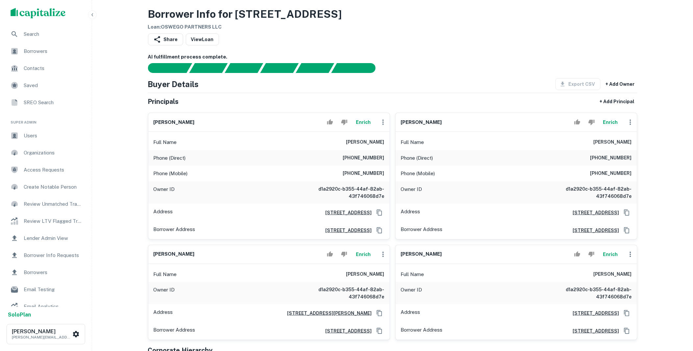
scroll to position [0, 0]
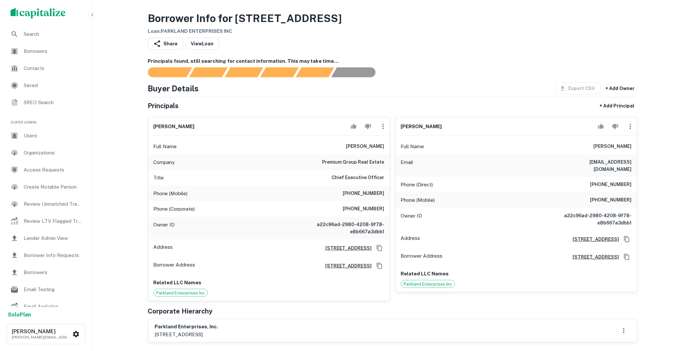
scroll to position [134, 0]
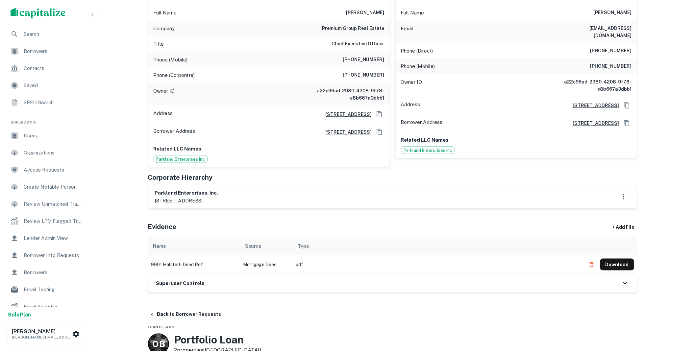
drag, startPoint x: 234, startPoint y: 284, endPoint x: 238, endPoint y: 284, distance: 3.6
click at [234, 284] on div "Superuser Controls" at bounding box center [392, 283] width 488 height 18
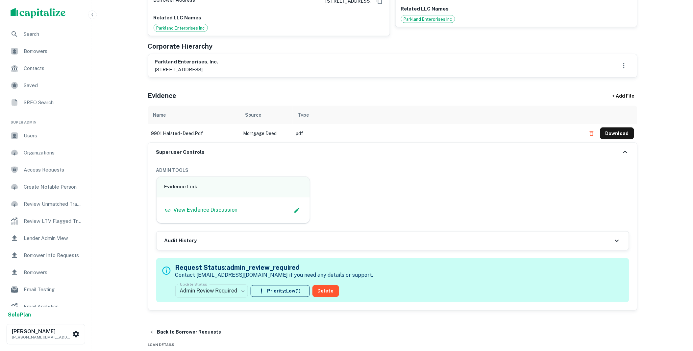
scroll to position [268, 0]
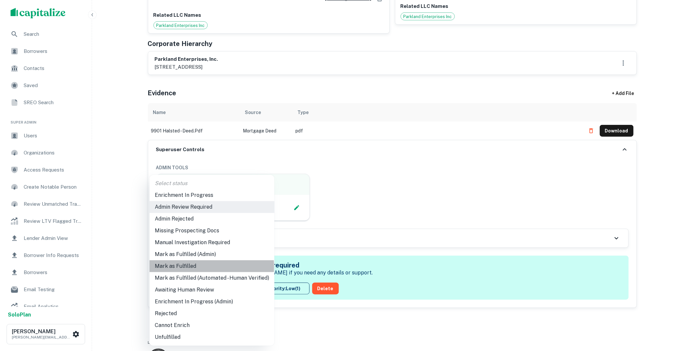
click at [185, 267] on li "Mark as Fulfilled" at bounding box center [212, 266] width 125 height 12
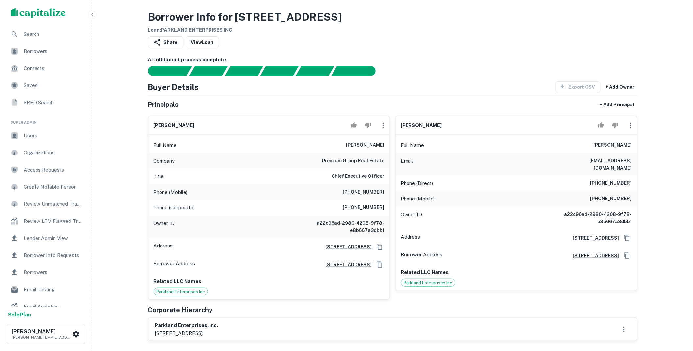
scroll to position [0, 0]
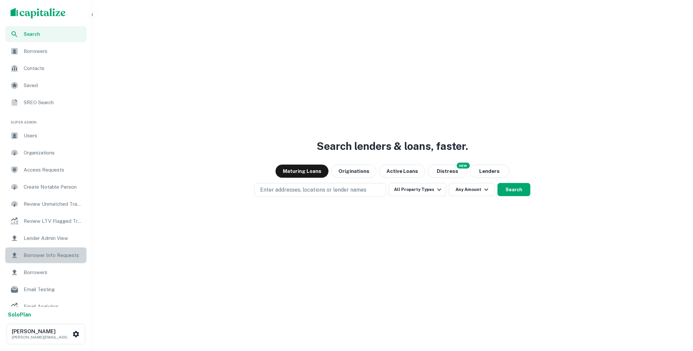
click at [62, 256] on span "Borrower Info Requests" at bounding box center [53, 255] width 59 height 8
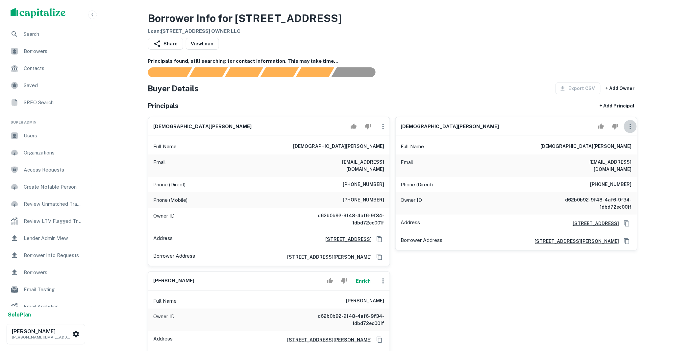
click at [628, 126] on icon "button" at bounding box center [630, 127] width 8 height 8
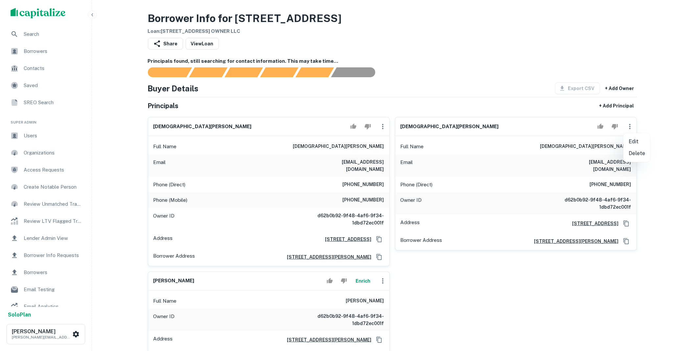
click at [630, 150] on li "Delete" at bounding box center [637, 154] width 27 height 12
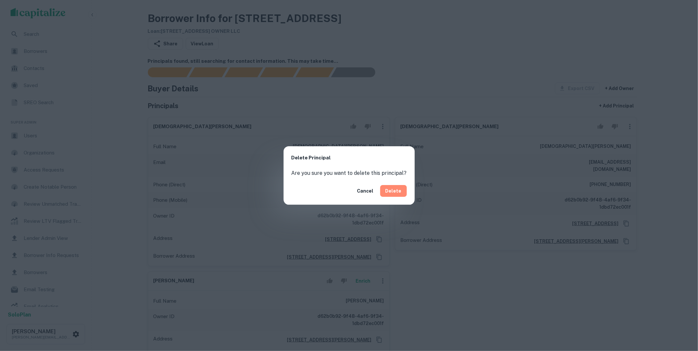
click at [400, 189] on button "Delete" at bounding box center [393, 191] width 27 height 12
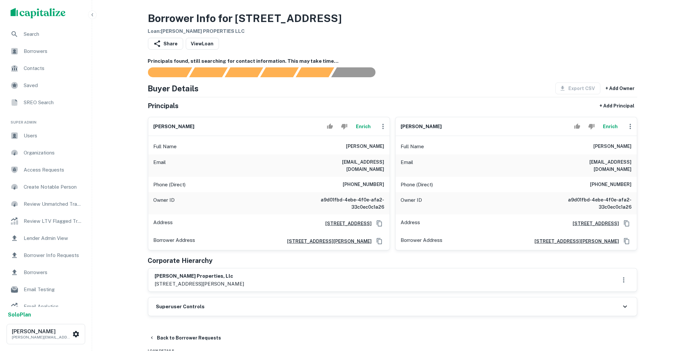
click at [194, 303] on h6 "Superuser Controls" at bounding box center [180, 307] width 49 height 8
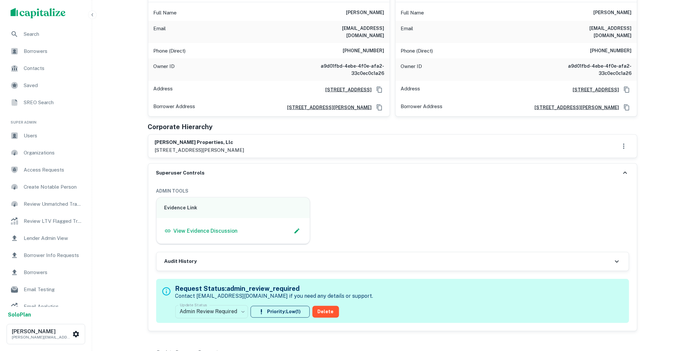
click at [239, 217] on body "Search Borrowers Contacts Saved SREO Search Super Admin Users Organizations Acc…" at bounding box center [346, 41] width 693 height 351
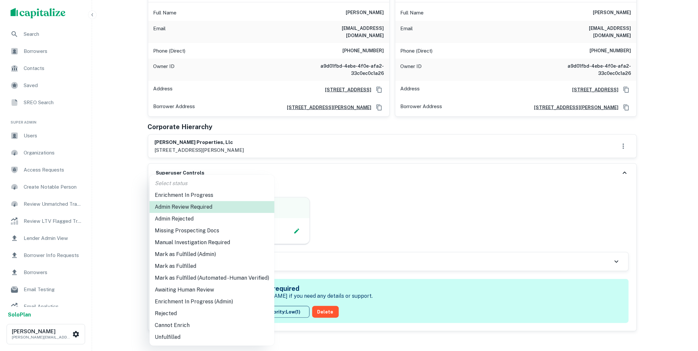
click at [184, 266] on li "Mark as Fulfilled" at bounding box center [212, 266] width 125 height 12
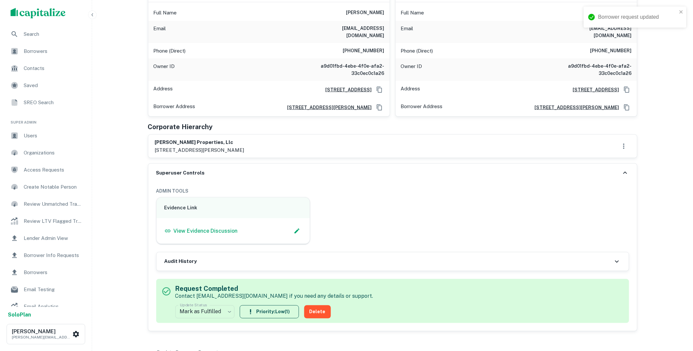
scroll to position [0, 0]
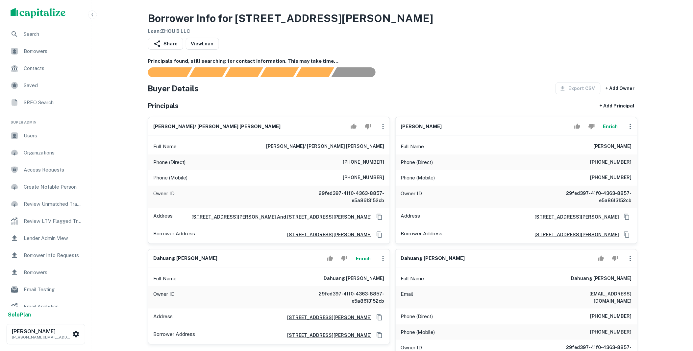
click at [383, 260] on icon "button" at bounding box center [383, 259] width 8 height 8
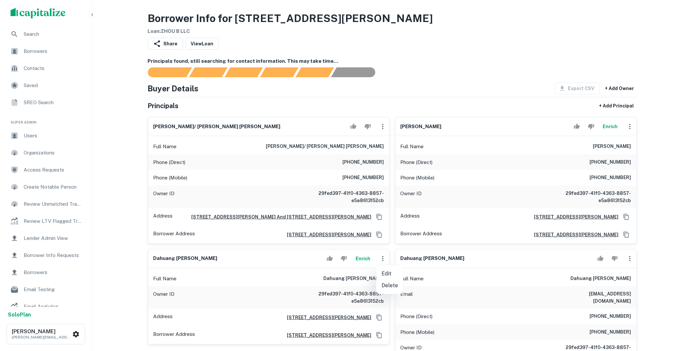
click at [390, 283] on li "Delete" at bounding box center [389, 286] width 27 height 12
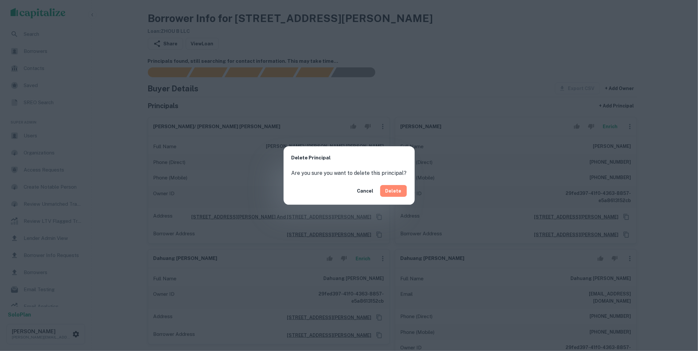
click at [392, 194] on button "Delete" at bounding box center [393, 191] width 27 height 12
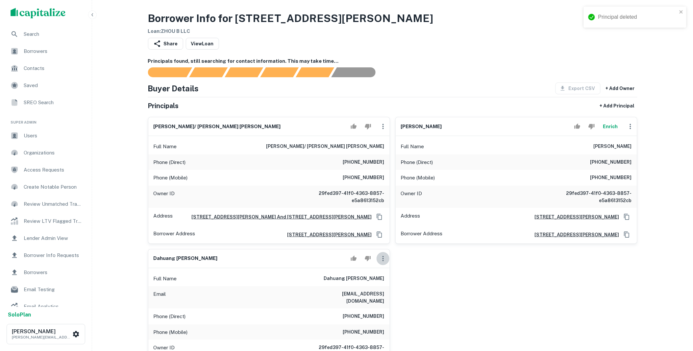
click at [385, 258] on icon "button" at bounding box center [383, 259] width 8 height 8
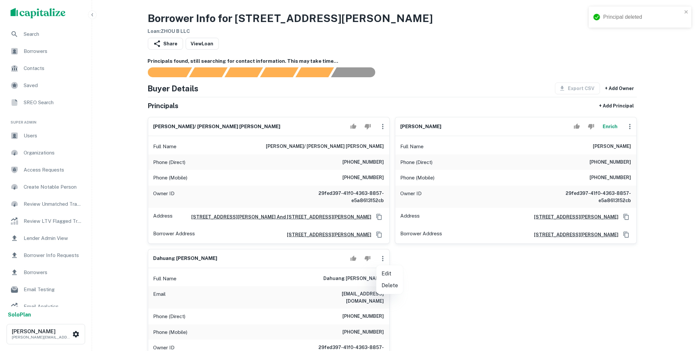
click at [388, 277] on li "Edit" at bounding box center [389, 274] width 27 height 12
select select "**"
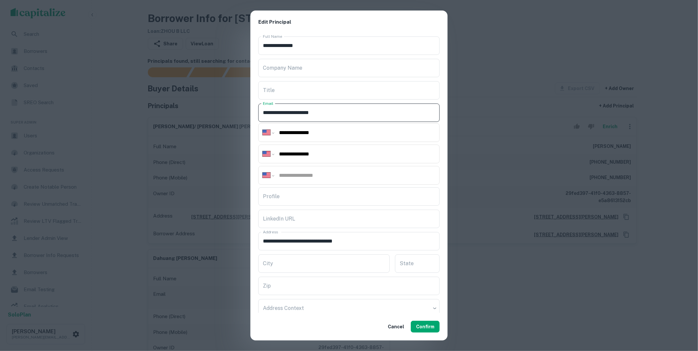
drag, startPoint x: 314, startPoint y: 110, endPoint x: 241, endPoint y: 107, distance: 73.0
click at [241, 107] on div "**********" at bounding box center [349, 175] width 698 height 351
click at [429, 330] on button "Confirm" at bounding box center [425, 327] width 29 height 12
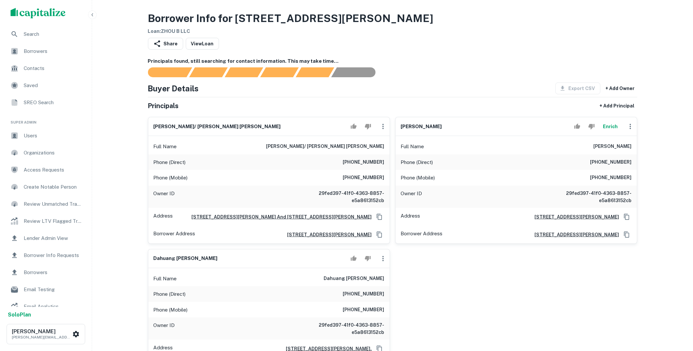
scroll to position [134, 0]
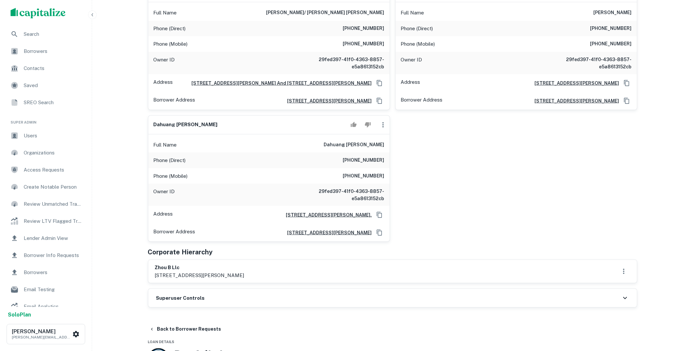
click at [210, 294] on div "Superuser Controls" at bounding box center [392, 298] width 488 height 18
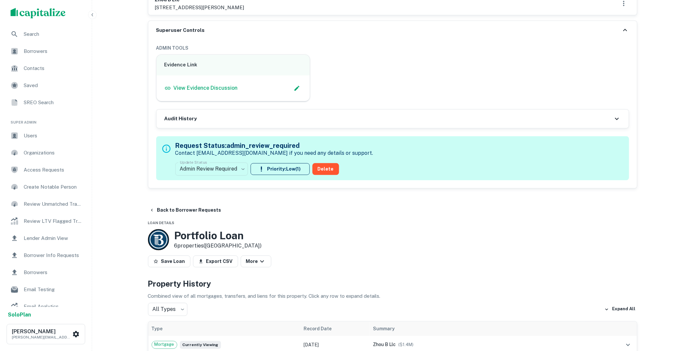
click at [233, 296] on p "Combined view of all mortgages, transfers, and liens for this property. Click a…" at bounding box center [392, 297] width 489 height 8
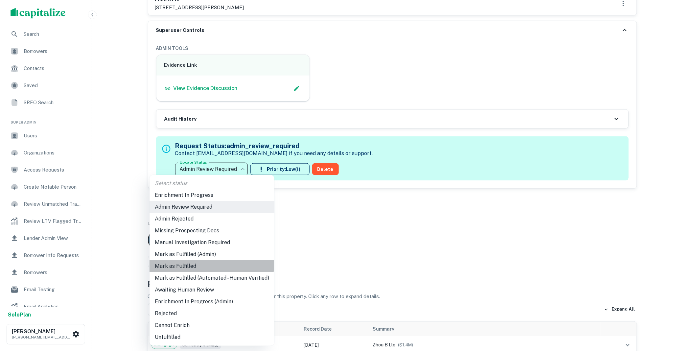
click at [196, 265] on li "Mark as Fulfilled" at bounding box center [212, 266] width 125 height 12
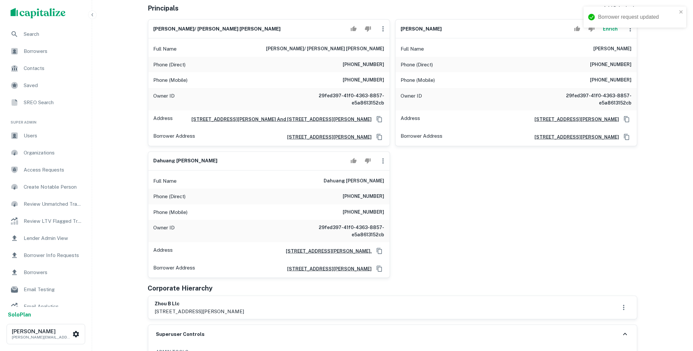
scroll to position [0, 0]
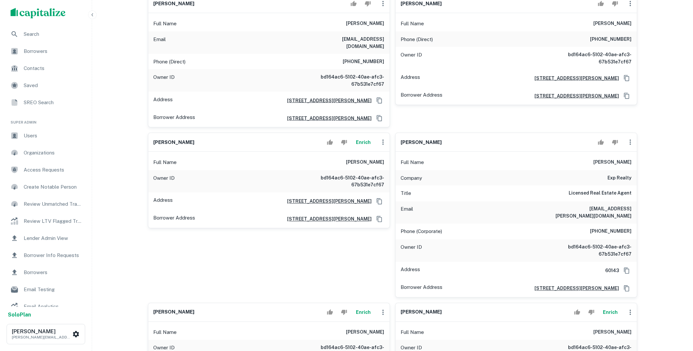
scroll to position [268, 0]
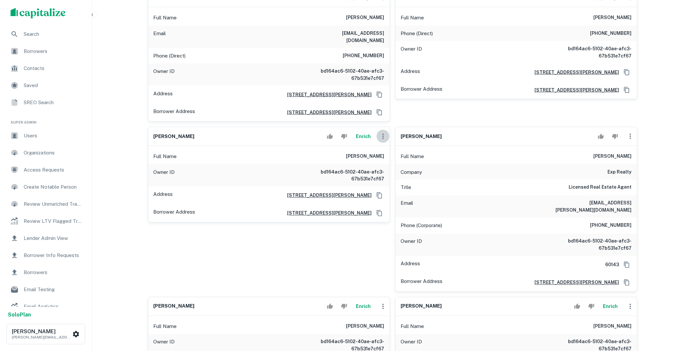
click at [383, 132] on icon "button" at bounding box center [383, 136] width 8 height 8
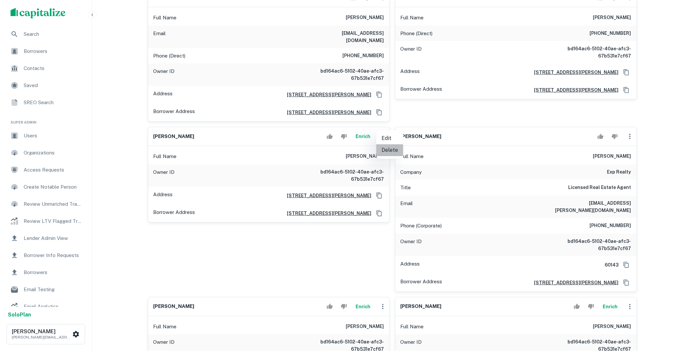
click at [386, 150] on li "Delete" at bounding box center [389, 150] width 27 height 12
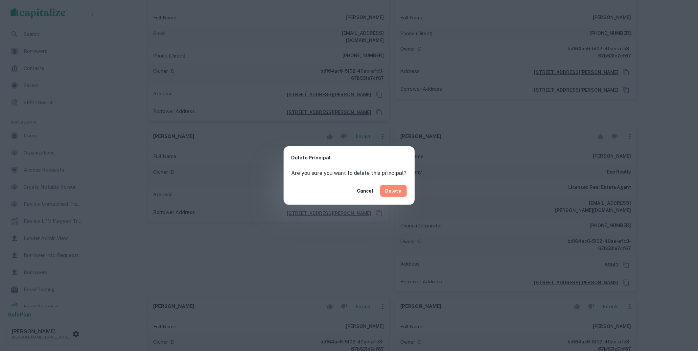
click at [392, 189] on button "Delete" at bounding box center [393, 191] width 27 height 12
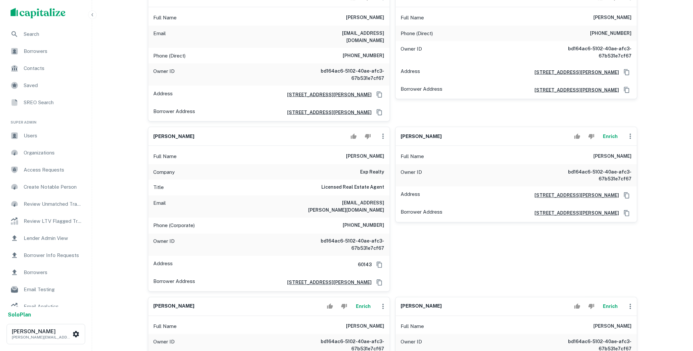
click at [630, 134] on icon "button" at bounding box center [629, 136] width 1 height 5
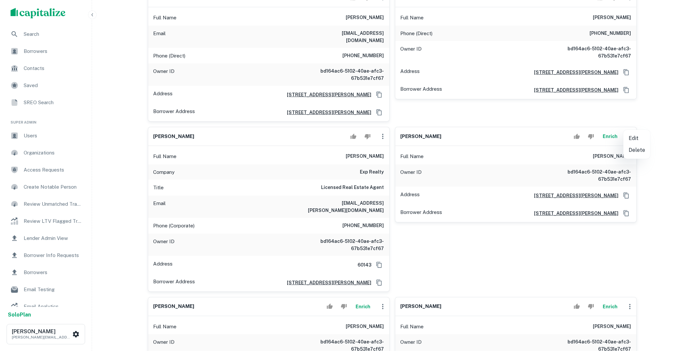
click at [635, 150] on li "Delete" at bounding box center [637, 150] width 27 height 12
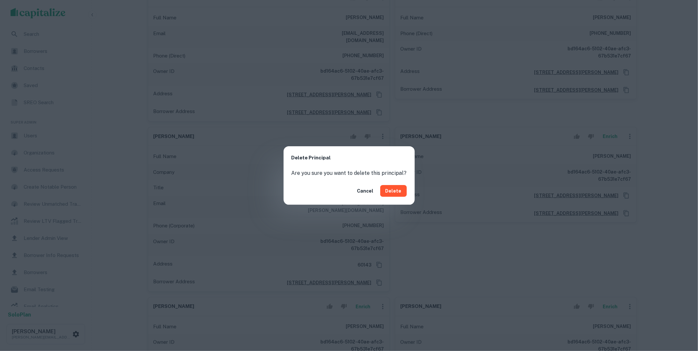
click at [396, 192] on button "Delete" at bounding box center [393, 191] width 27 height 12
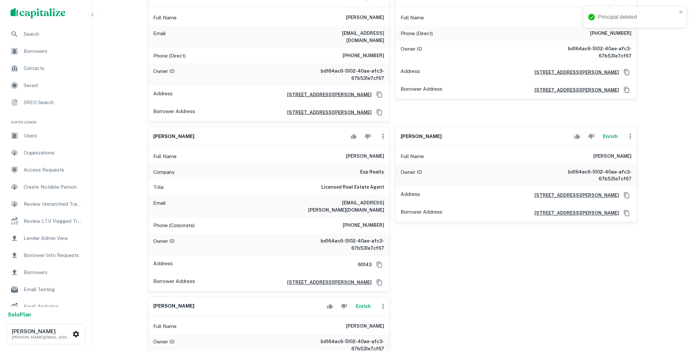
click at [629, 130] on button "button" at bounding box center [630, 136] width 13 height 13
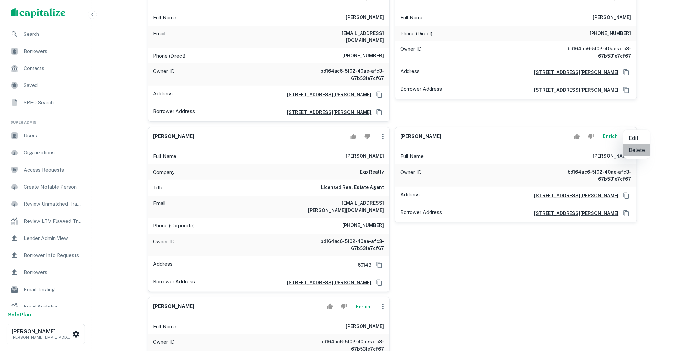
click at [632, 147] on li "Delete" at bounding box center [637, 150] width 27 height 12
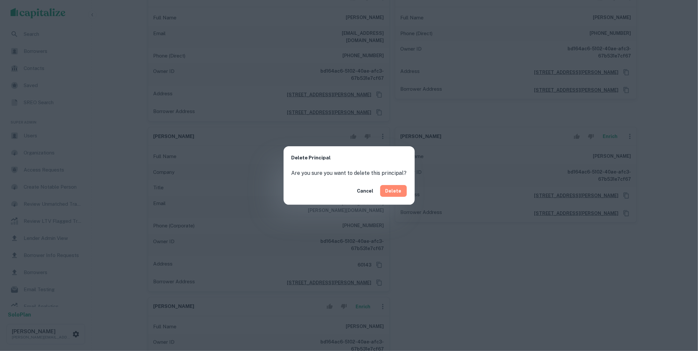
click at [401, 192] on button "Delete" at bounding box center [393, 191] width 27 height 12
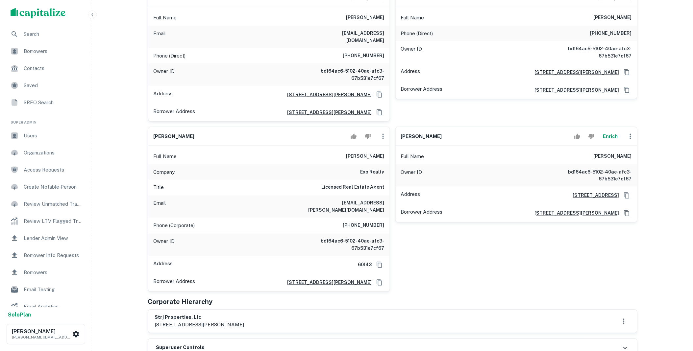
click at [629, 132] on icon "button" at bounding box center [630, 136] width 8 height 8
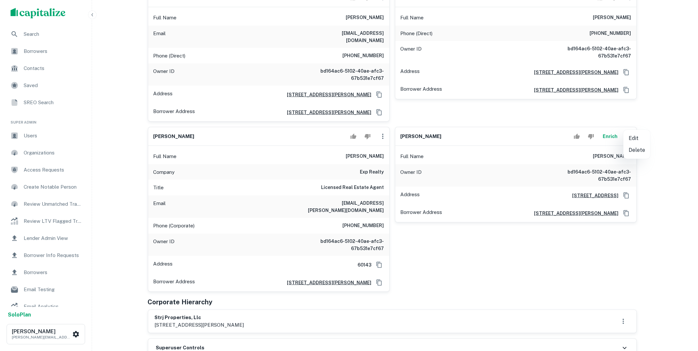
click at [632, 152] on li "Delete" at bounding box center [637, 150] width 27 height 12
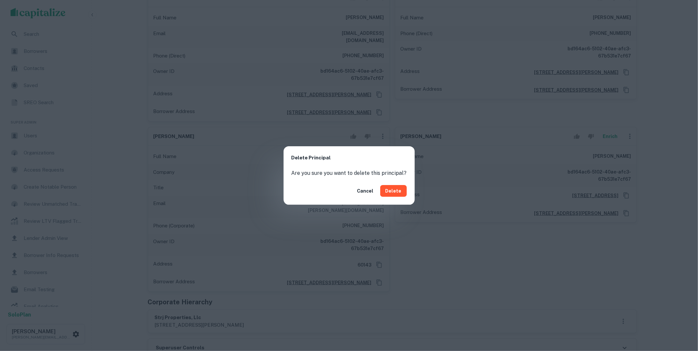
click at [392, 197] on button "Delete" at bounding box center [393, 191] width 27 height 12
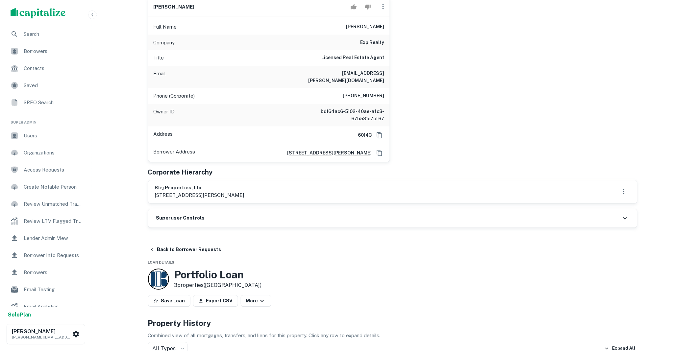
scroll to position [402, 0]
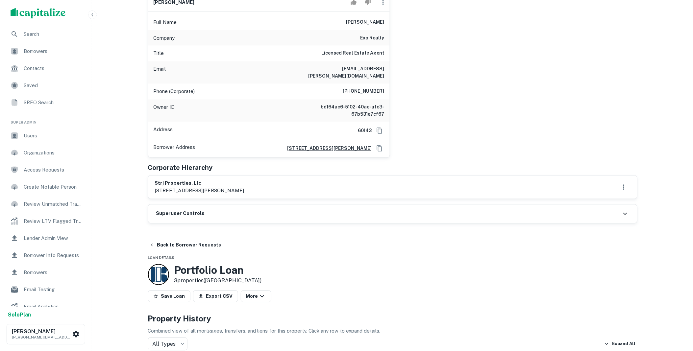
click at [198, 210] on h6 "Superuser Controls" at bounding box center [180, 214] width 49 height 8
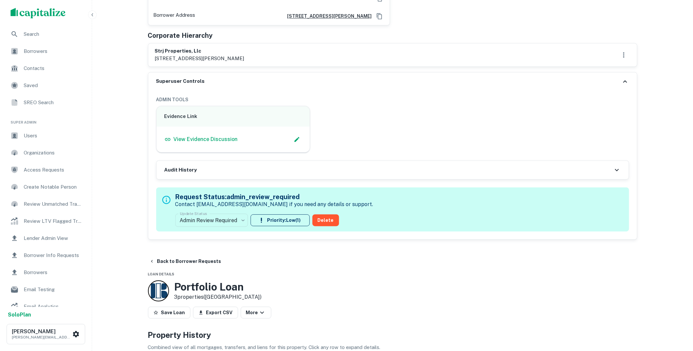
scroll to position [536, 0]
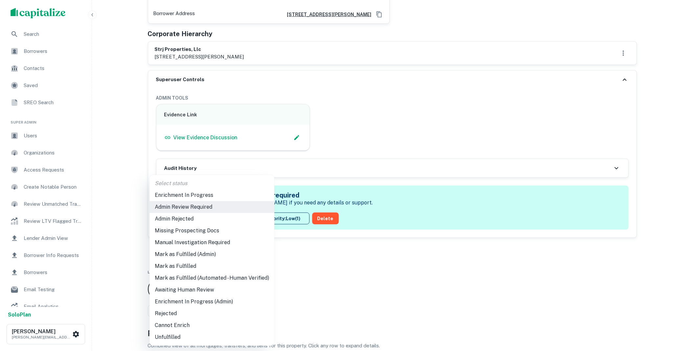
click at [191, 267] on li "Mark as Fulfilled" at bounding box center [212, 266] width 125 height 12
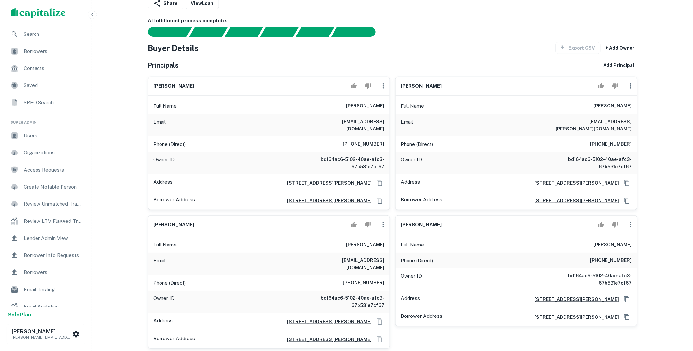
scroll to position [0, 0]
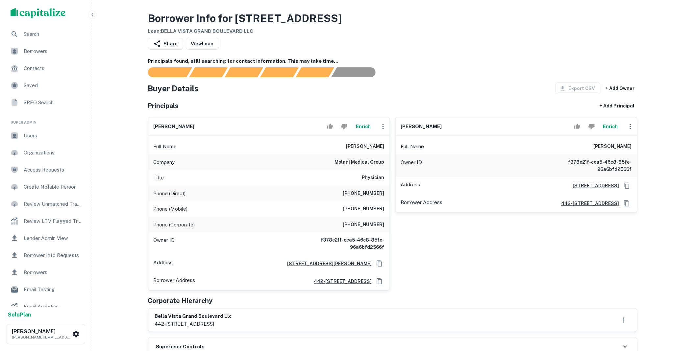
scroll to position [134, 0]
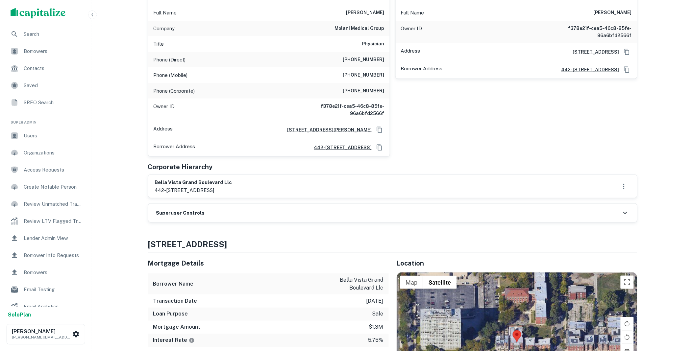
click at [206, 216] on div "Superuser Controls" at bounding box center [392, 213] width 488 height 18
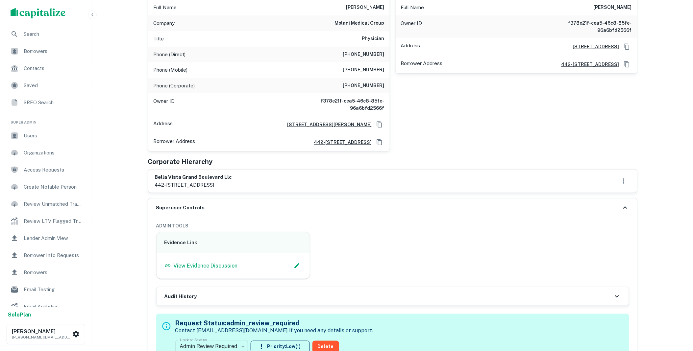
scroll to position [268, 0]
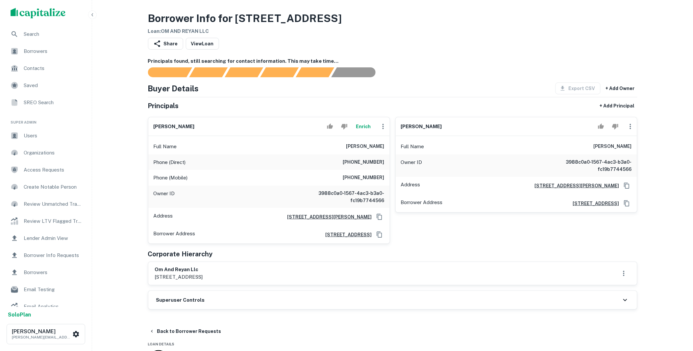
click at [231, 304] on div "Superuser Controls" at bounding box center [392, 300] width 488 height 18
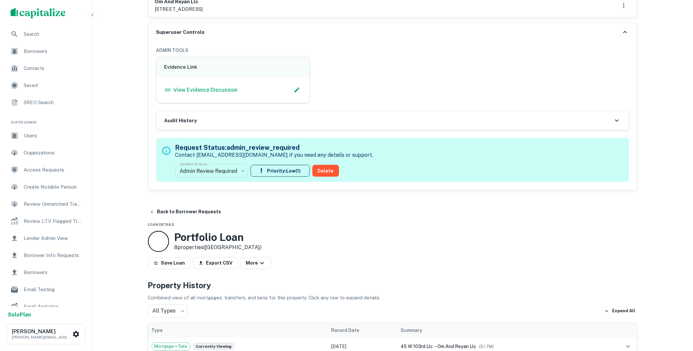
scroll to position [268, 0]
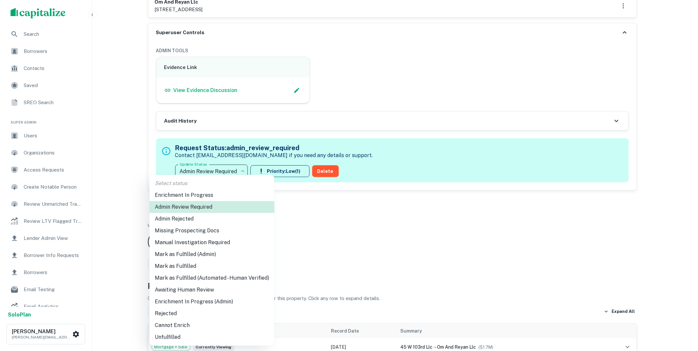
click at [189, 264] on li "Mark as Fulfilled" at bounding box center [212, 266] width 125 height 12
